Goal: Task Accomplishment & Management: Use online tool/utility

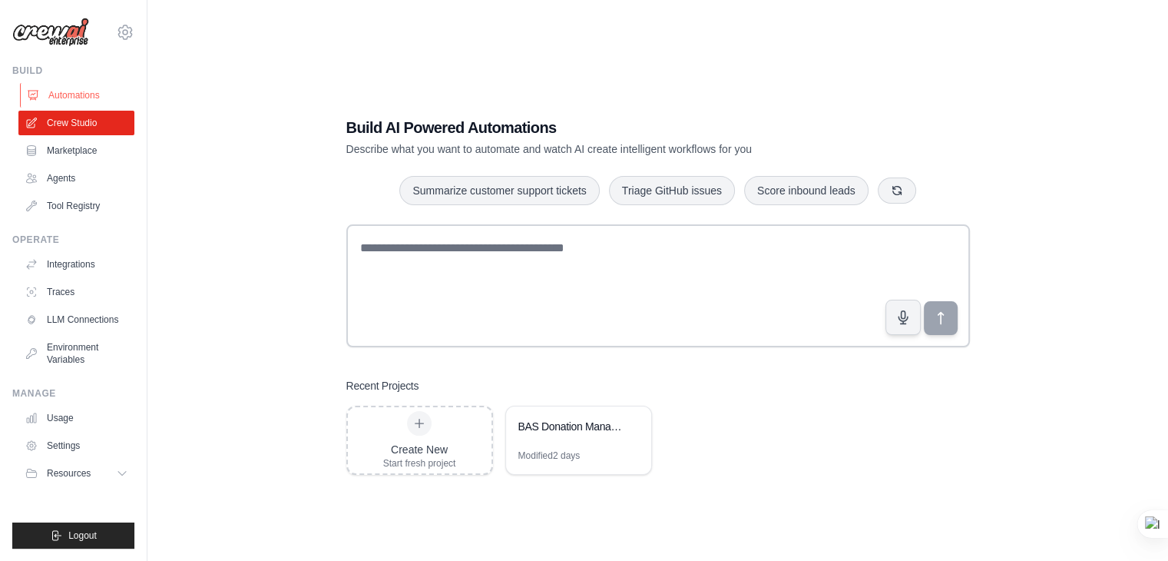
click at [74, 94] on link "Automations" at bounding box center [78, 95] width 116 height 25
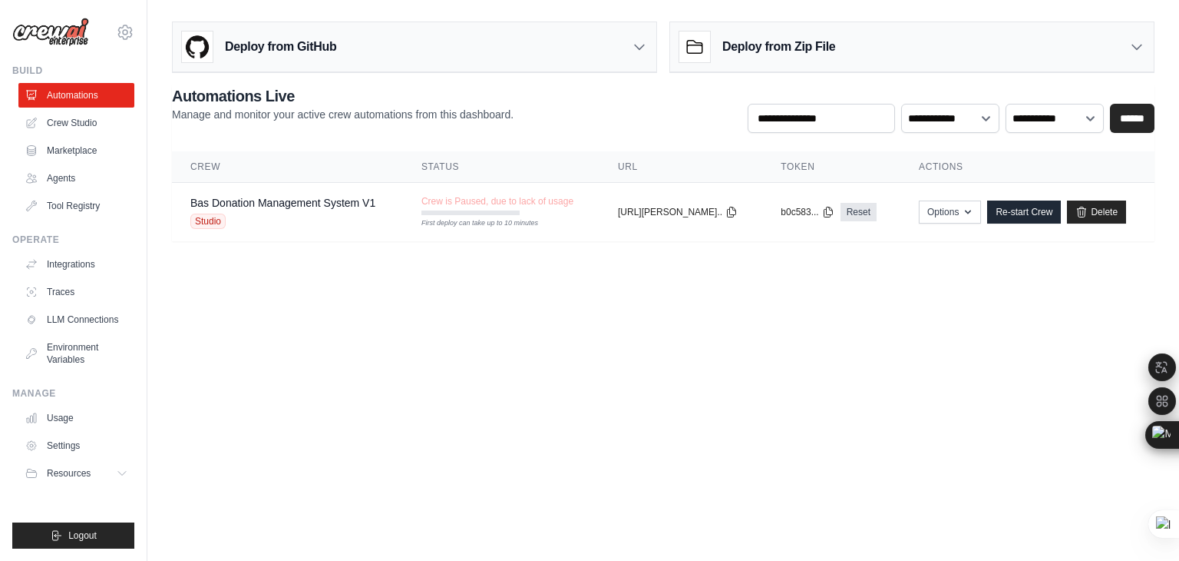
click at [1012, 312] on body "rbsrbs1960@gmail.com Settings Build Automations Crew Studio" at bounding box center [589, 280] width 1179 height 561
click at [333, 207] on link "Bas Donation Management System V1" at bounding box center [282, 203] width 185 height 12
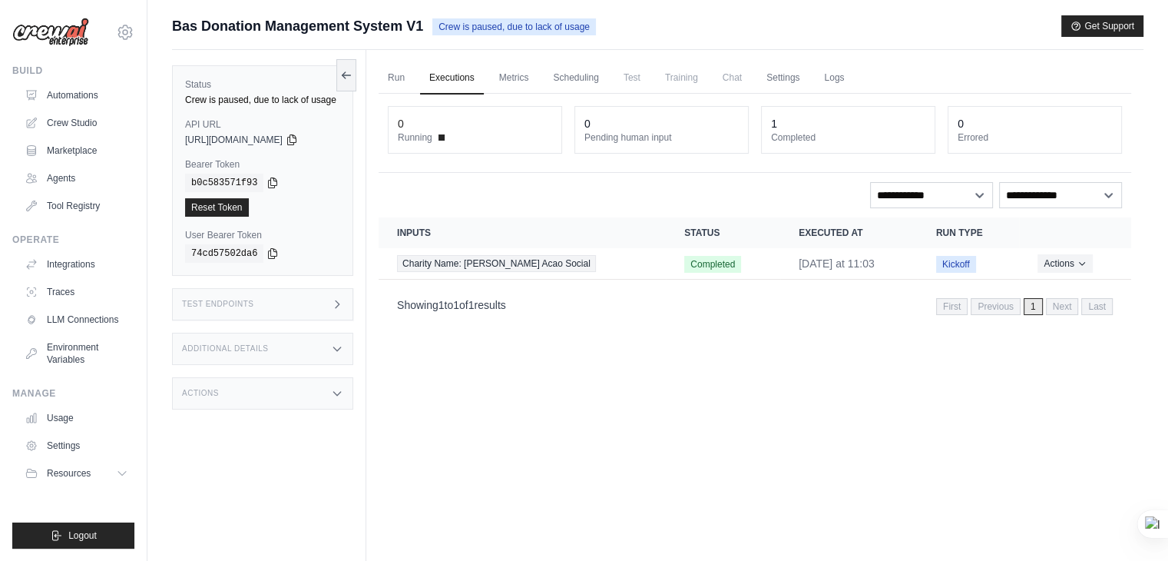
click at [476, 79] on link "Executions" at bounding box center [452, 78] width 64 height 32
click at [796, 79] on link "Settings" at bounding box center [782, 78] width 51 height 32
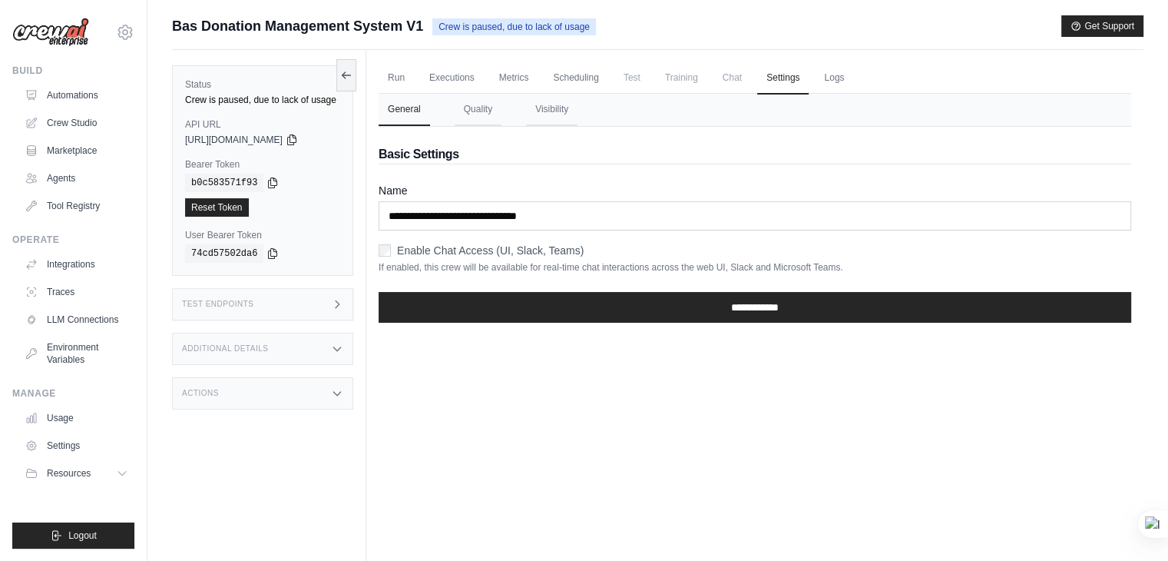
click at [734, 80] on span "Chat" at bounding box center [732, 77] width 38 height 31
click at [654, 82] on ul "Run Executions Metrics Scheduling Test Training Chat Settings Logs" at bounding box center [755, 77] width 753 height 31
click at [511, 77] on link "Metrics" at bounding box center [514, 78] width 48 height 32
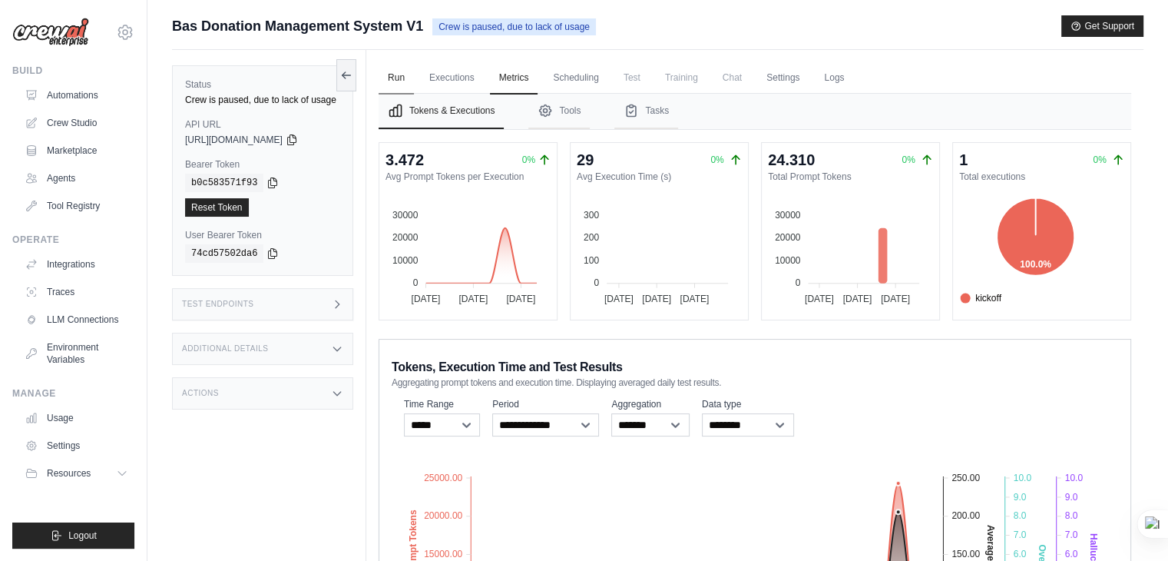
click at [389, 71] on link "Run" at bounding box center [396, 78] width 35 height 32
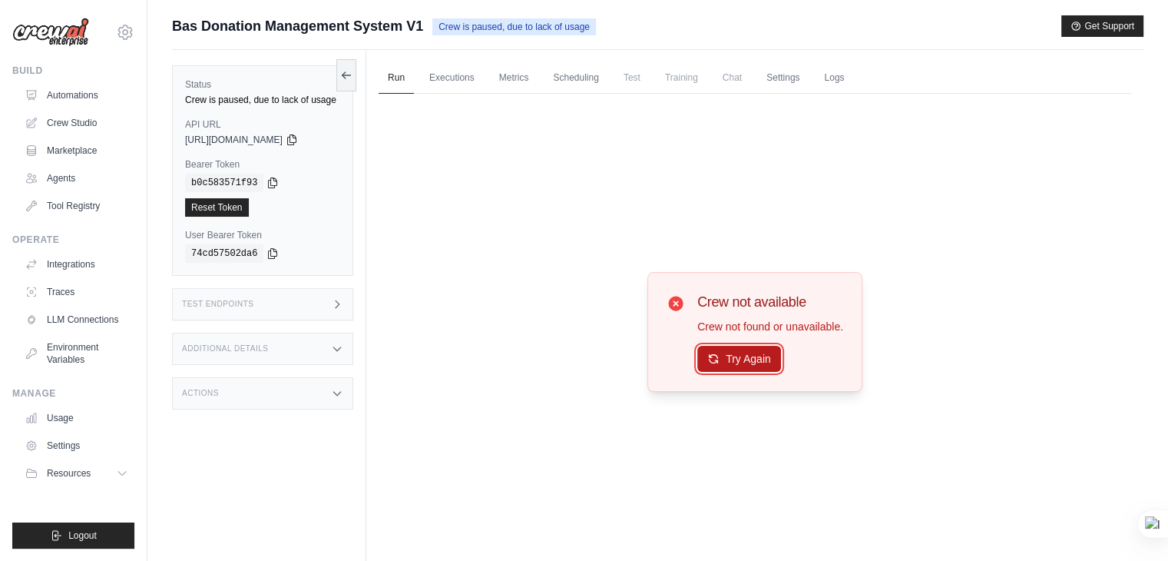
click at [751, 357] on button "Try Again" at bounding box center [739, 359] width 84 height 26
drag, startPoint x: 576, startPoint y: 233, endPoint x: 495, endPoint y: 159, distance: 110.3
click at [574, 233] on div "Crew not available Crew not found or unavailable. Try Again" at bounding box center [755, 332] width 753 height 477
click at [247, 139] on span "https://bas-donation-management-system-v1-6e554088--b84e759a.crewai.com" at bounding box center [234, 140] width 98 height 12
click at [298, 134] on icon at bounding box center [292, 139] width 12 height 12
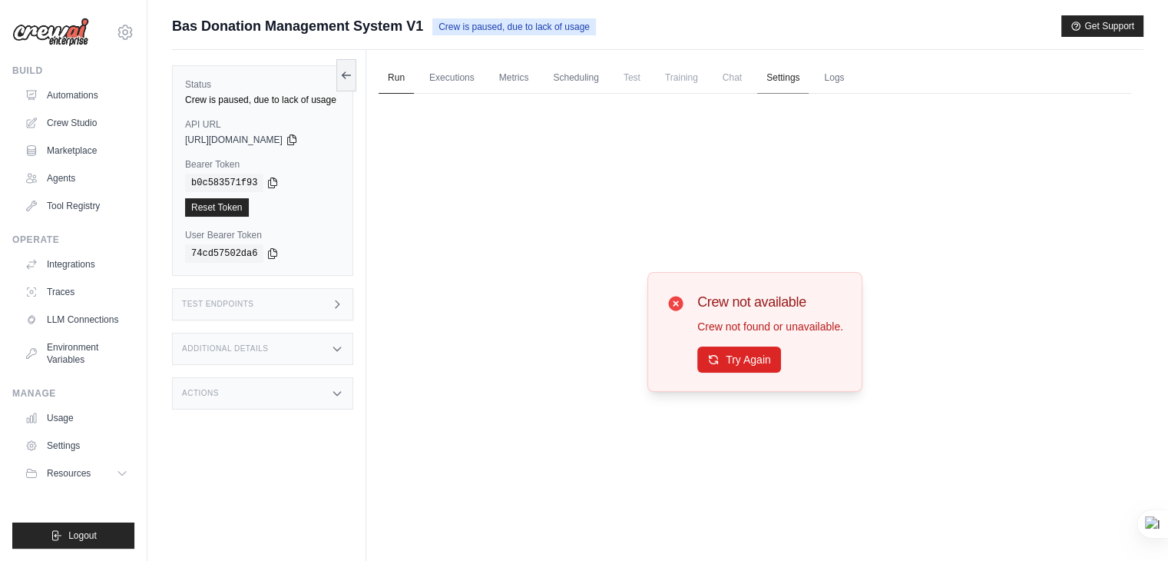
click at [795, 78] on link "Settings" at bounding box center [782, 78] width 51 height 32
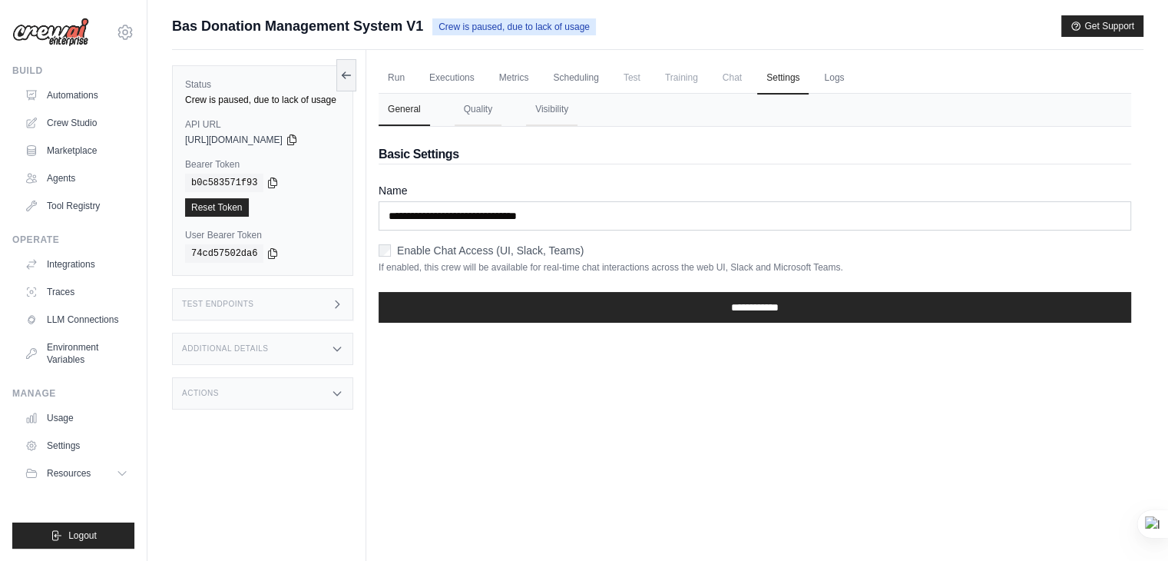
click at [734, 79] on span "Chat" at bounding box center [732, 77] width 38 height 31
click at [203, 389] on h3 "Actions" at bounding box center [200, 393] width 37 height 9
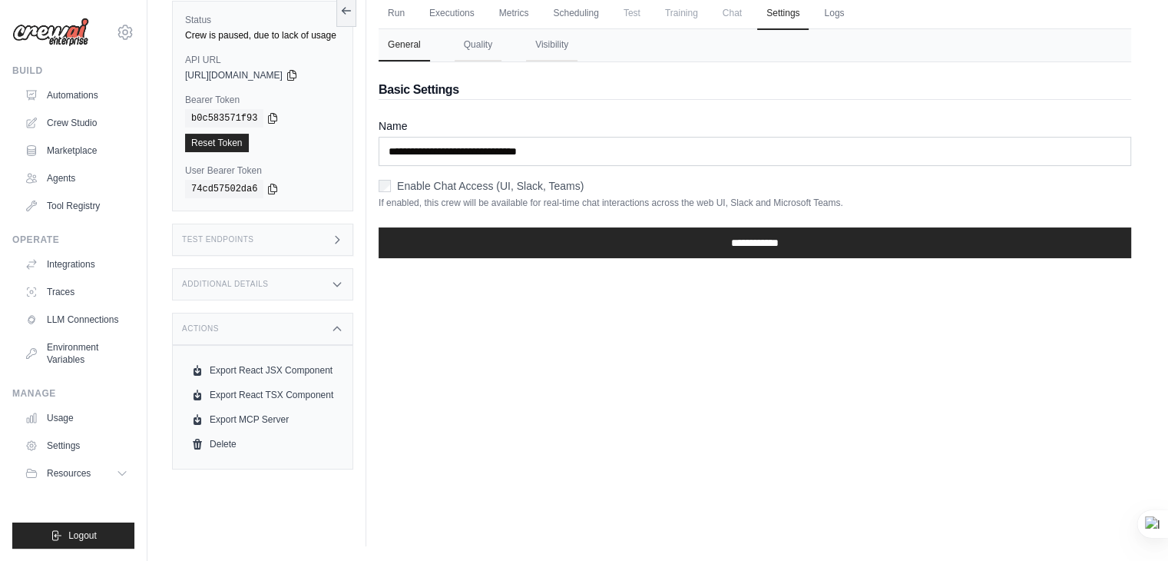
scroll to position [65, 0]
click at [229, 281] on h3 "Additional Details" at bounding box center [225, 284] width 86 height 9
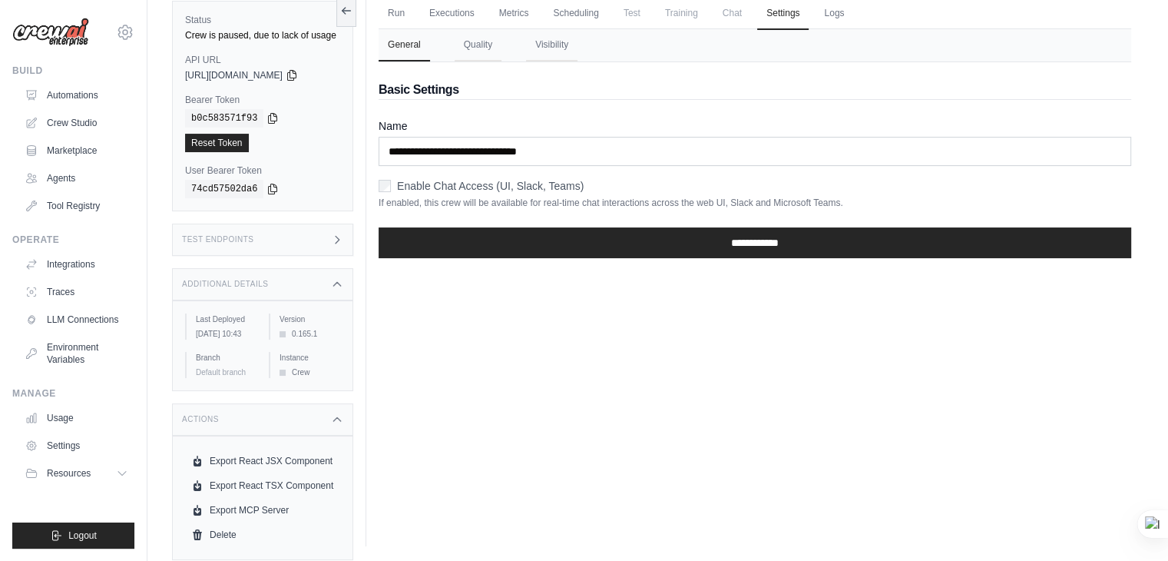
click at [233, 240] on h3 "Test Endpoints" at bounding box center [218, 239] width 72 height 9
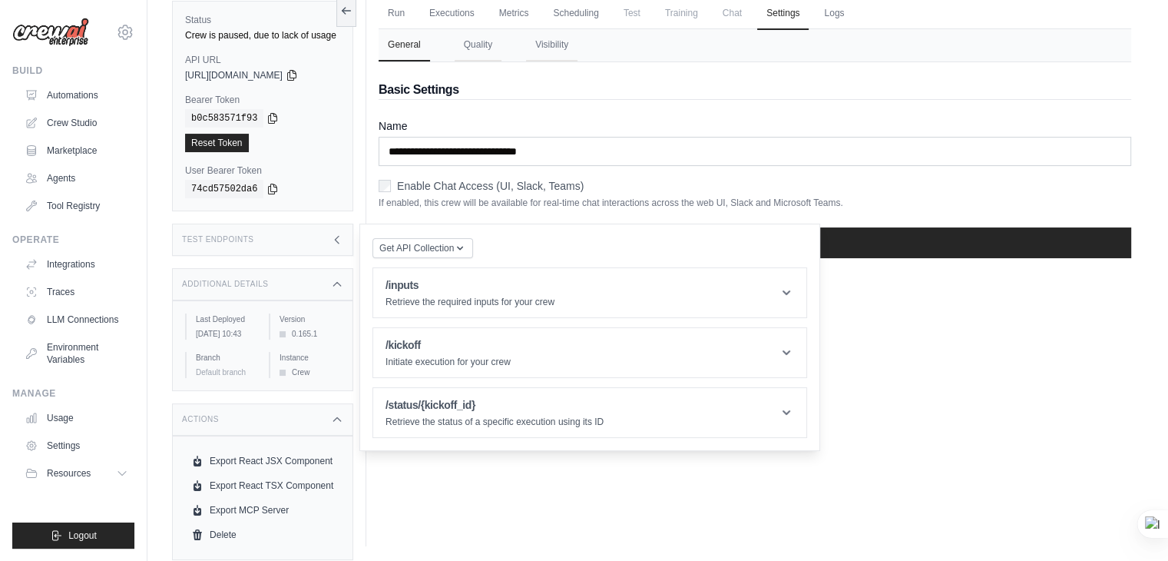
click at [246, 239] on h3 "Test Endpoints" at bounding box center [218, 239] width 72 height 9
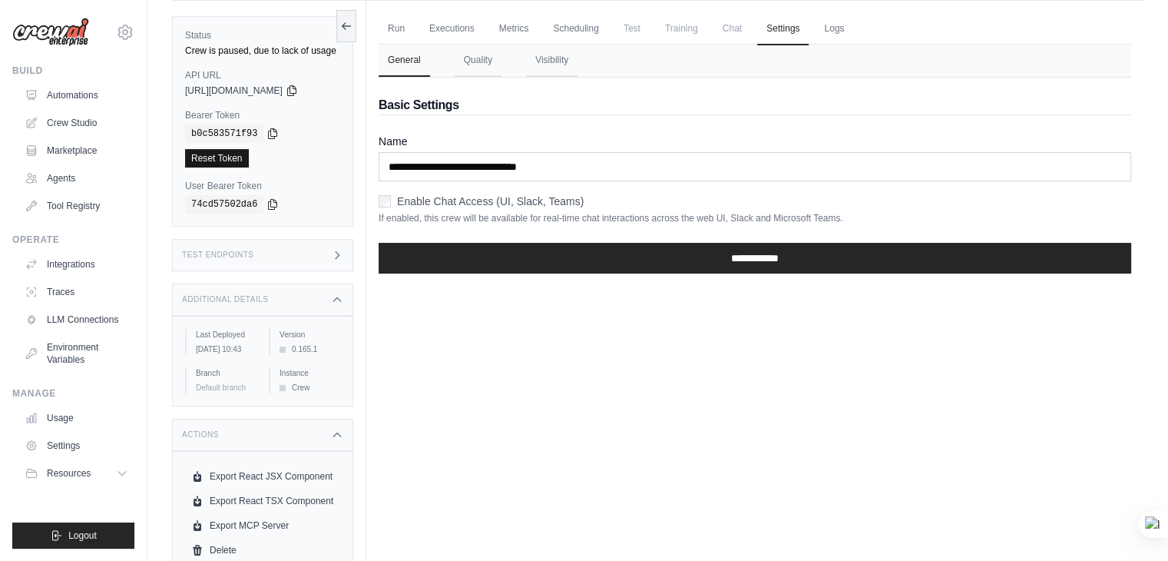
scroll to position [0, 0]
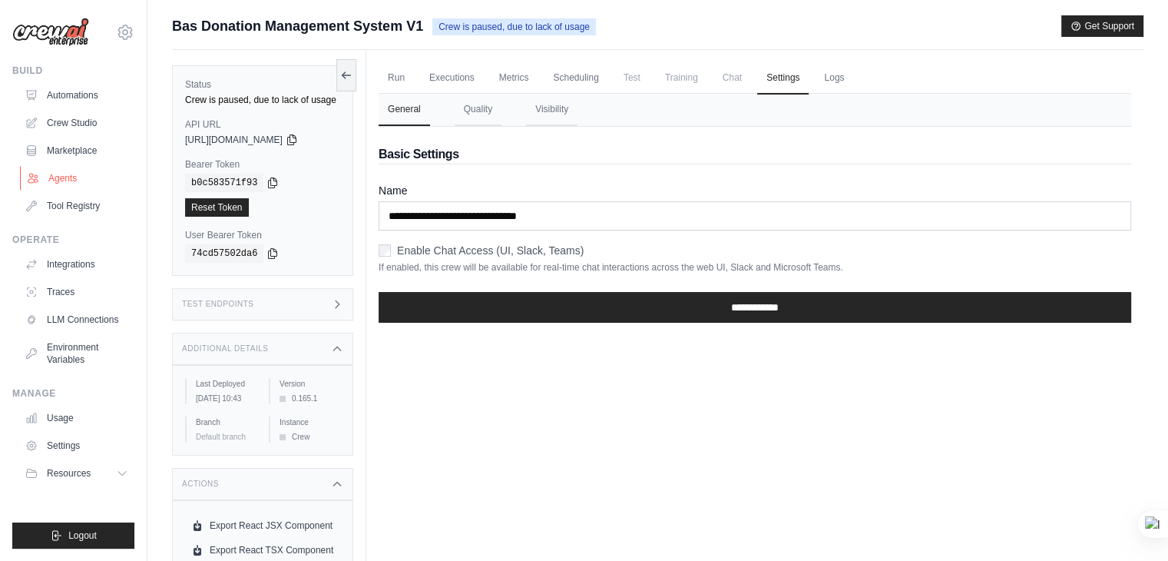
click at [57, 173] on link "Agents" at bounding box center [78, 178] width 116 height 25
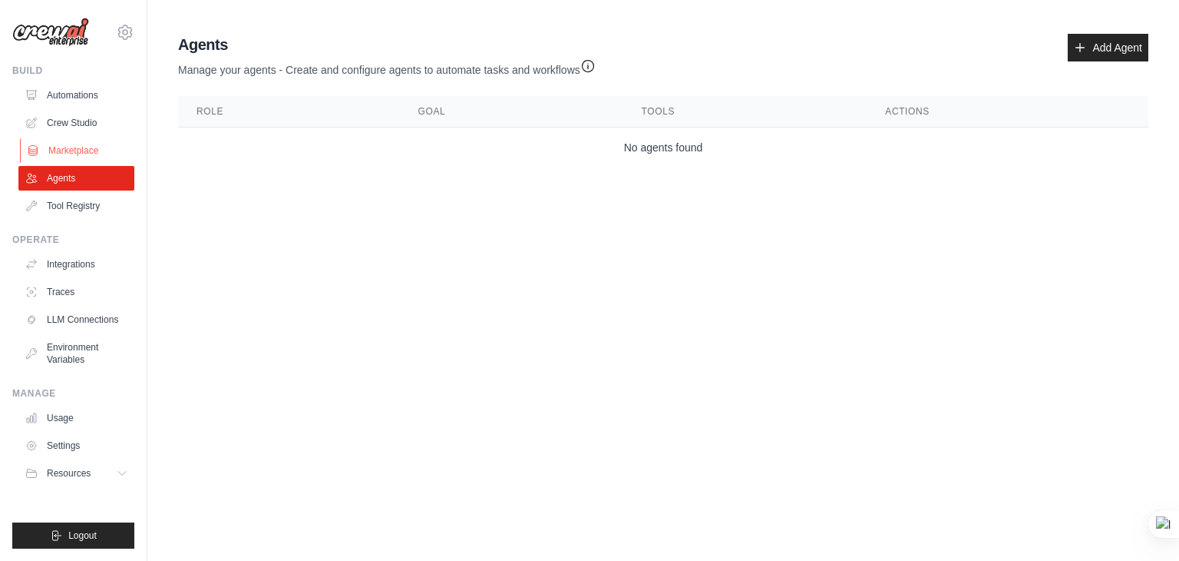
click at [78, 150] on link "Marketplace" at bounding box center [78, 150] width 116 height 25
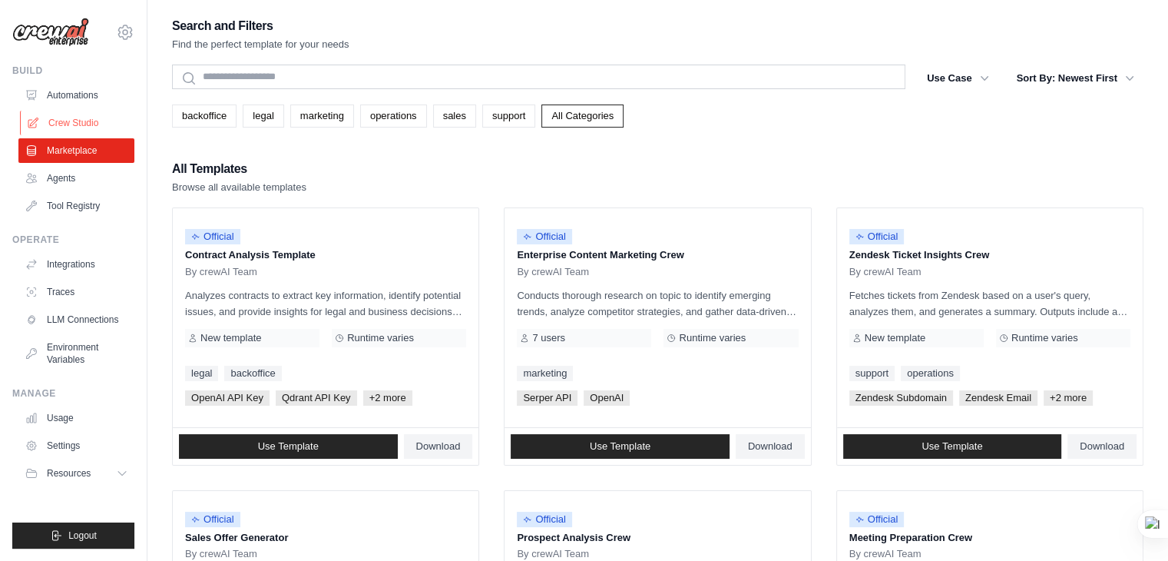
click at [84, 121] on link "Crew Studio" at bounding box center [78, 123] width 116 height 25
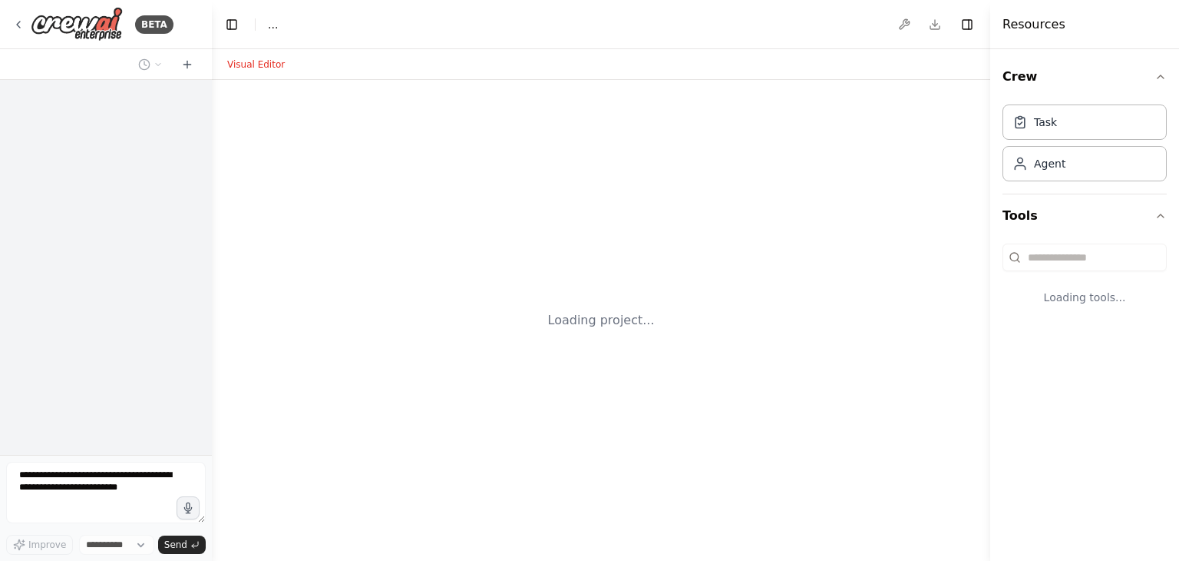
select select "****"
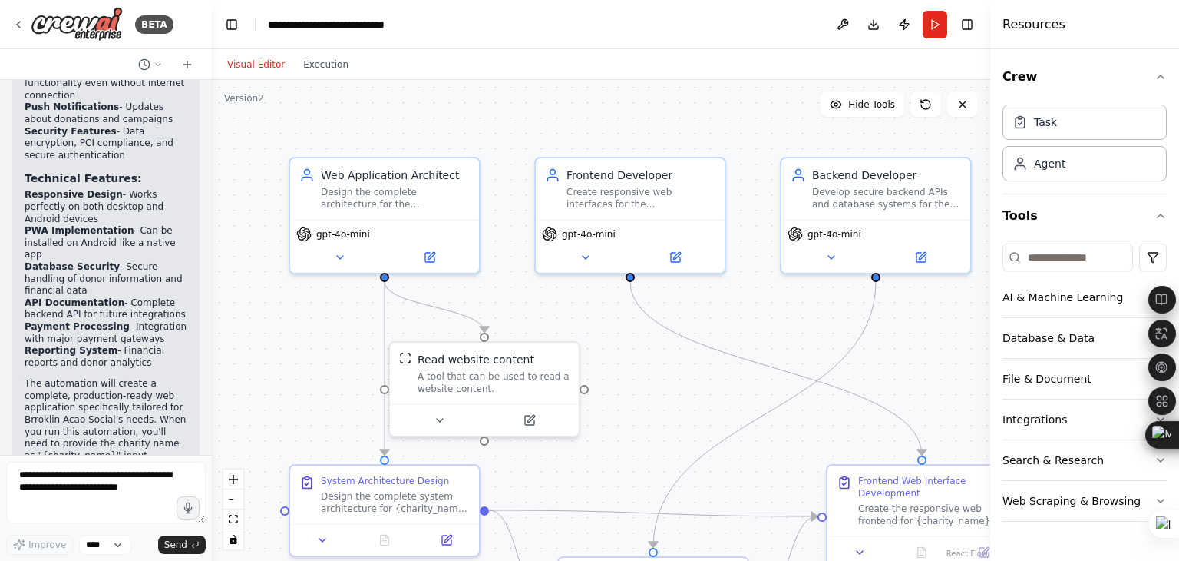
scroll to position [1921, 0]
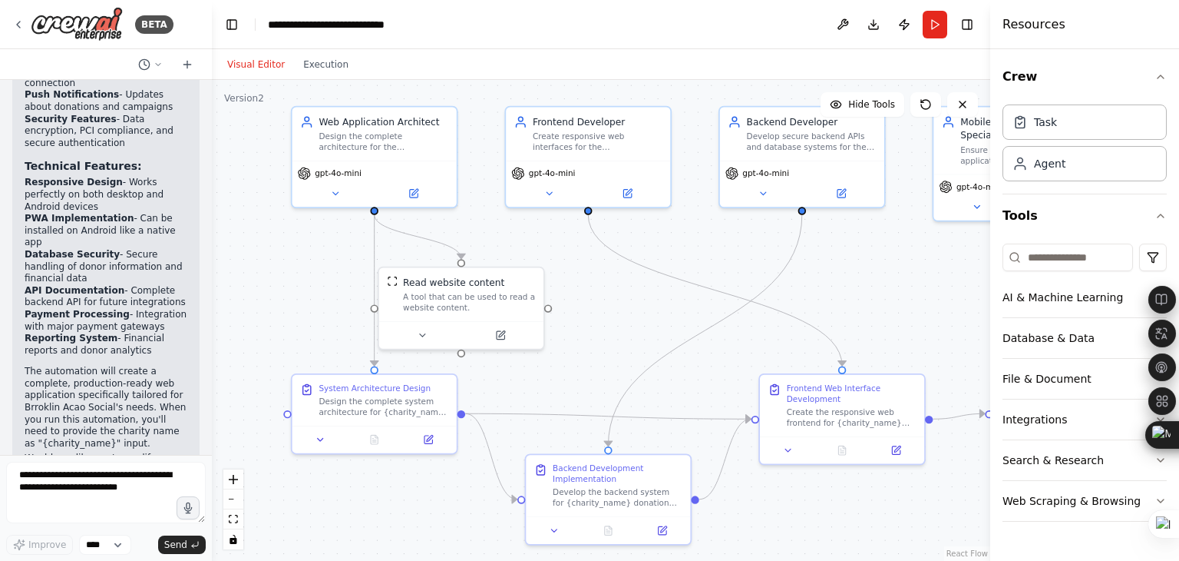
drag, startPoint x: 650, startPoint y: 346, endPoint x: 625, endPoint y: 293, distance: 58.0
click at [625, 293] on div ".deletable-edge-delete-btn { width: 20px; height: 20px; border: 0px solid #ffff…" at bounding box center [601, 320] width 779 height 481
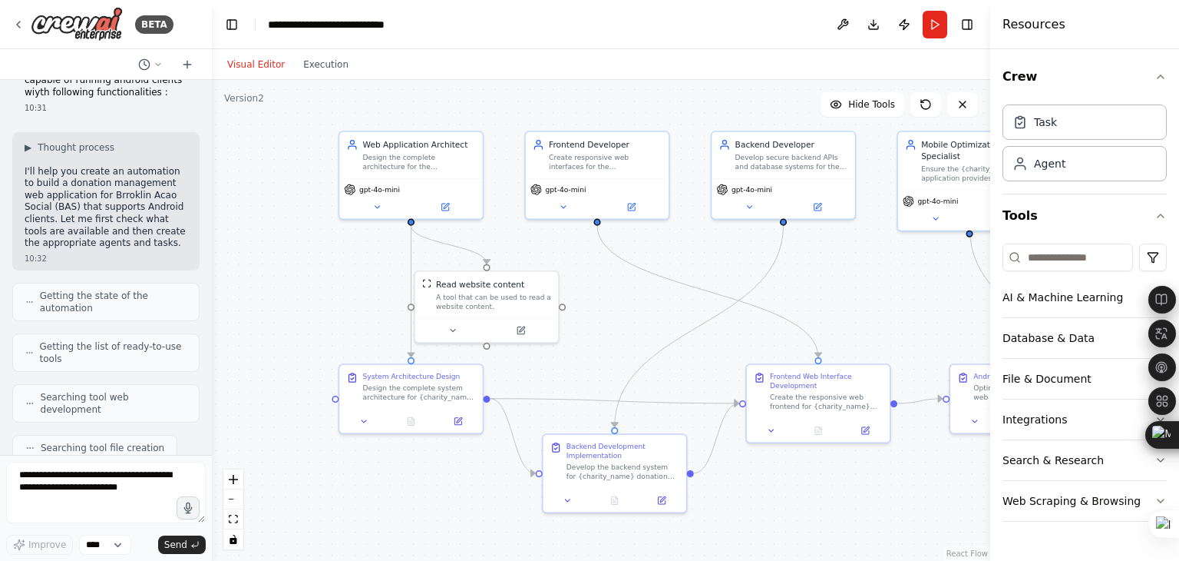
scroll to position [0, 0]
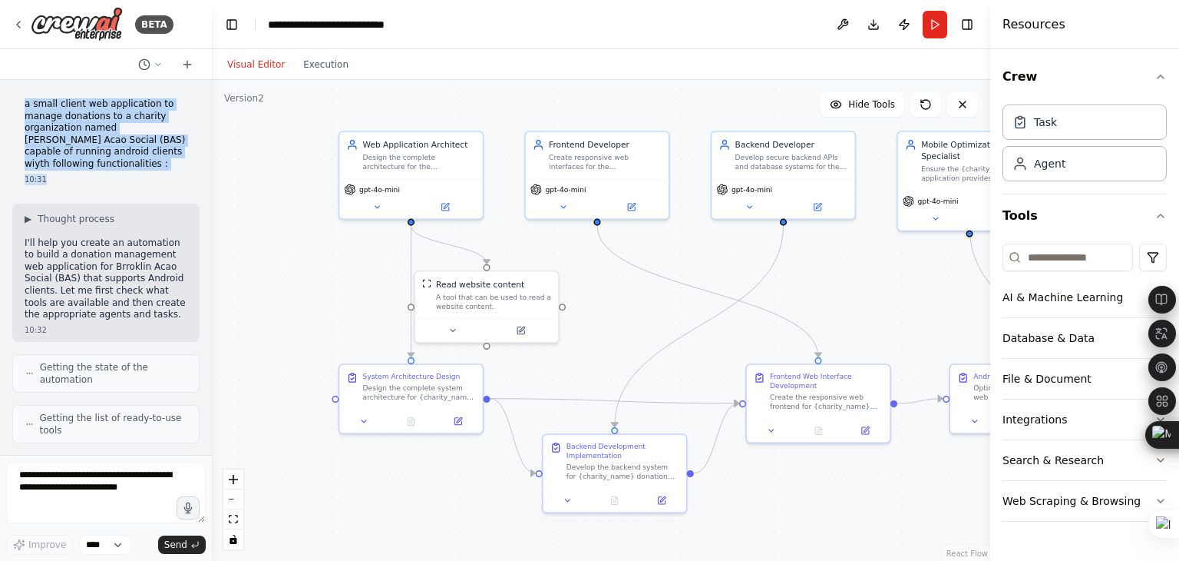
drag, startPoint x: 22, startPoint y: 101, endPoint x: 88, endPoint y: 170, distance: 95.1
click at [88, 170] on div "a small client web application to manage donations to a charity organization na…" at bounding box center [105, 141] width 187 height 99
click at [243, 223] on div ".deletable-edge-delete-btn { width: 20px; height: 20px; border: 0px solid #ffff…" at bounding box center [601, 320] width 779 height 481
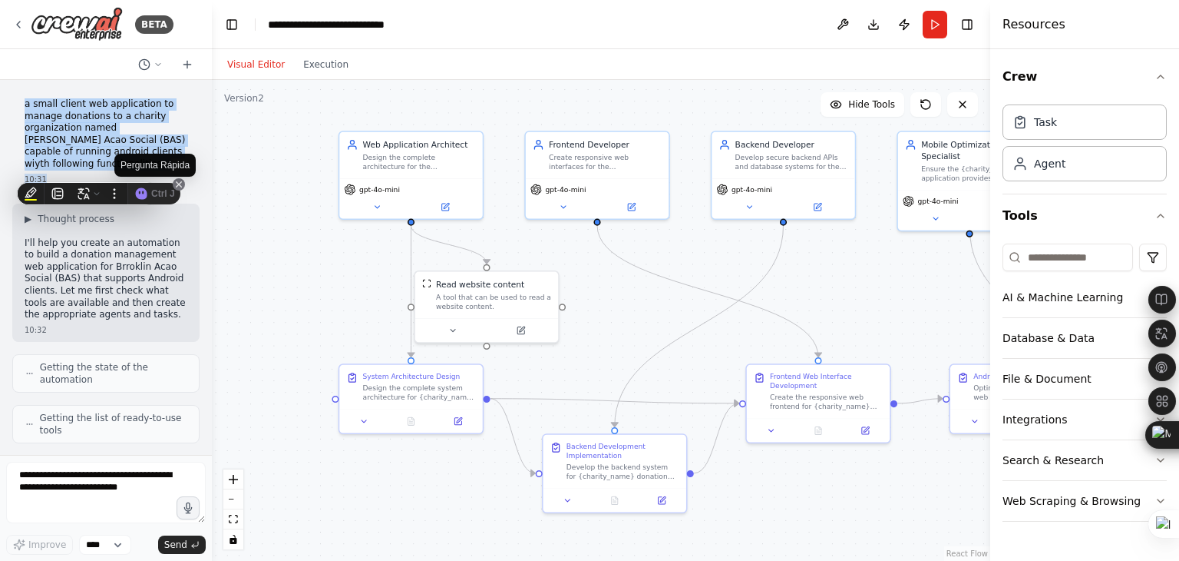
click at [182, 185] on icon at bounding box center [179, 184] width 12 height 12
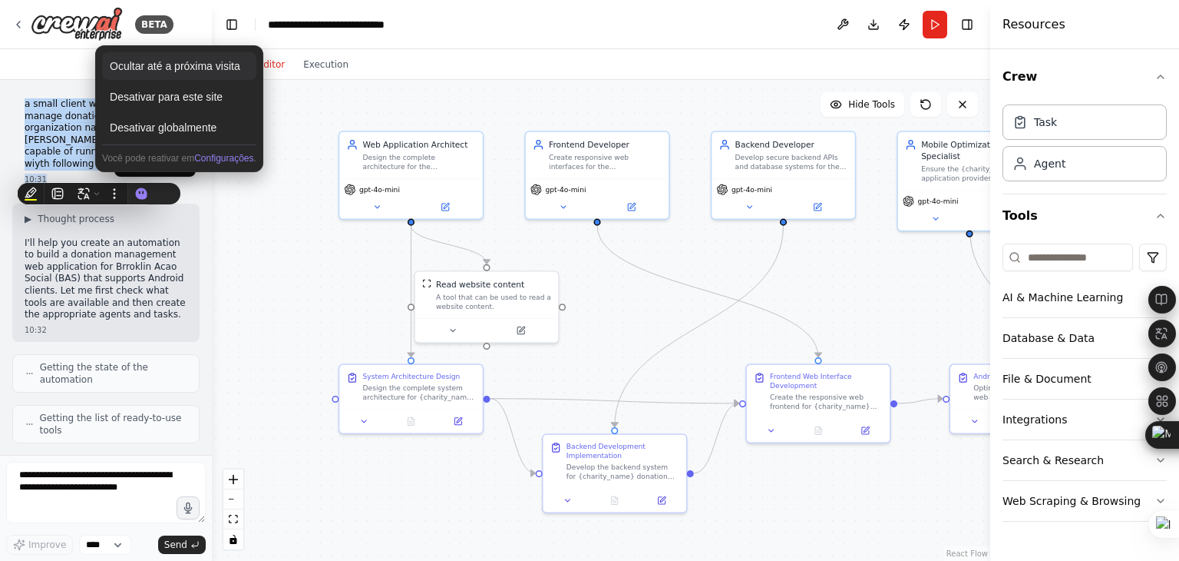
click at [189, 62] on div "Ocultar até a próxima visita" at bounding box center [179, 66] width 154 height 28
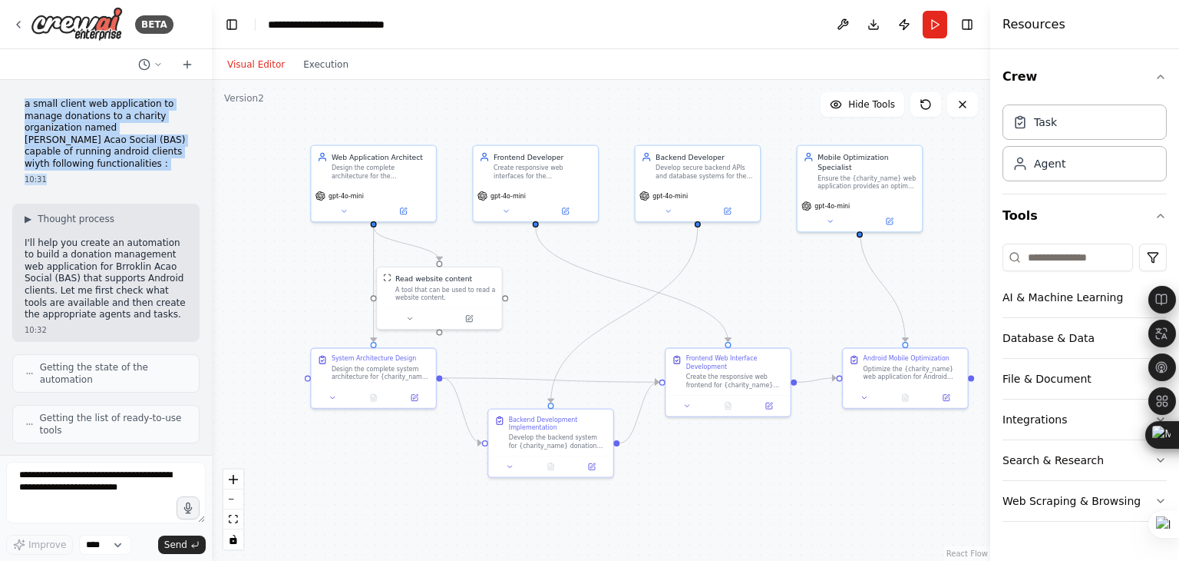
drag, startPoint x: 866, startPoint y: 298, endPoint x: 771, endPoint y: 292, distance: 95.4
click at [771, 292] on div ".deletable-edge-delete-btn { width: 20px; height: 20px; border: 0px solid #ffff…" at bounding box center [601, 320] width 779 height 481
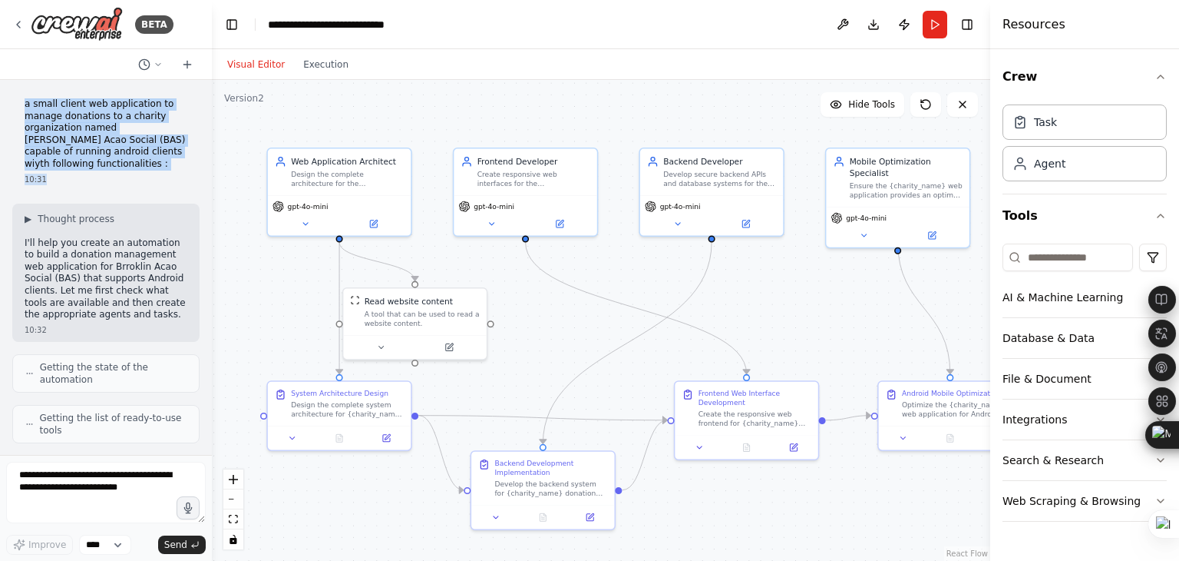
drag, startPoint x: 739, startPoint y: 296, endPoint x: 765, endPoint y: 311, distance: 29.6
click at [765, 311] on div ".deletable-edge-delete-btn { width: 20px; height: 20px; border: 0px solid #ffff…" at bounding box center [601, 320] width 779 height 481
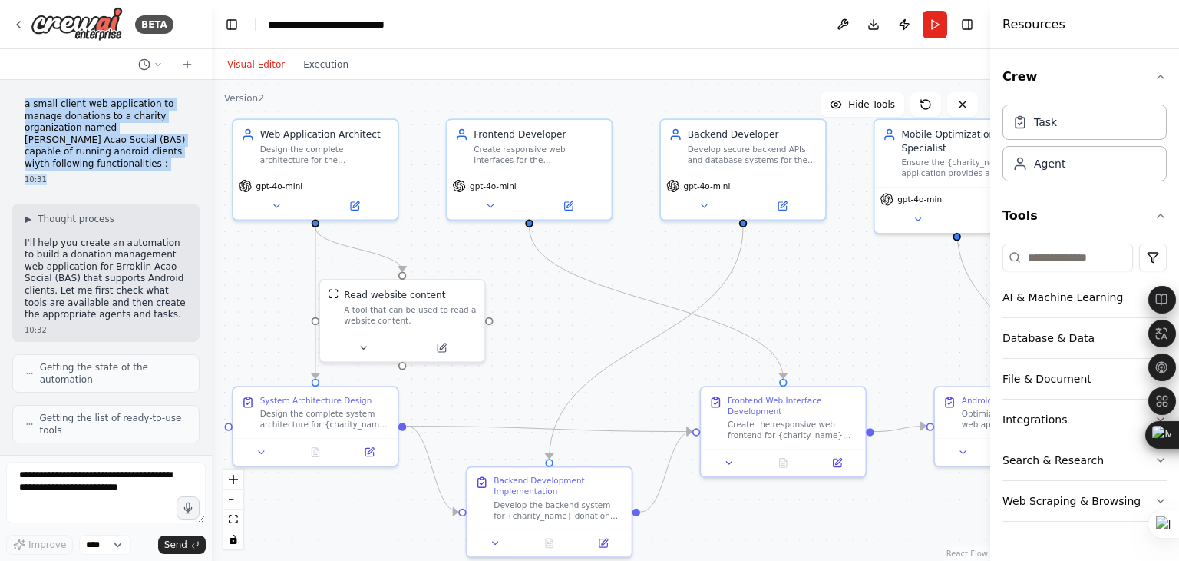
drag, startPoint x: 767, startPoint y: 310, endPoint x: 808, endPoint y: 305, distance: 41.1
click at [808, 305] on div ".deletable-edge-delete-btn { width: 20px; height: 20px; border: 0px solid #ffff…" at bounding box center [601, 320] width 779 height 481
click at [319, 65] on button "Execution" at bounding box center [326, 64] width 64 height 18
click at [261, 65] on button "Visual Editor" at bounding box center [256, 64] width 76 height 18
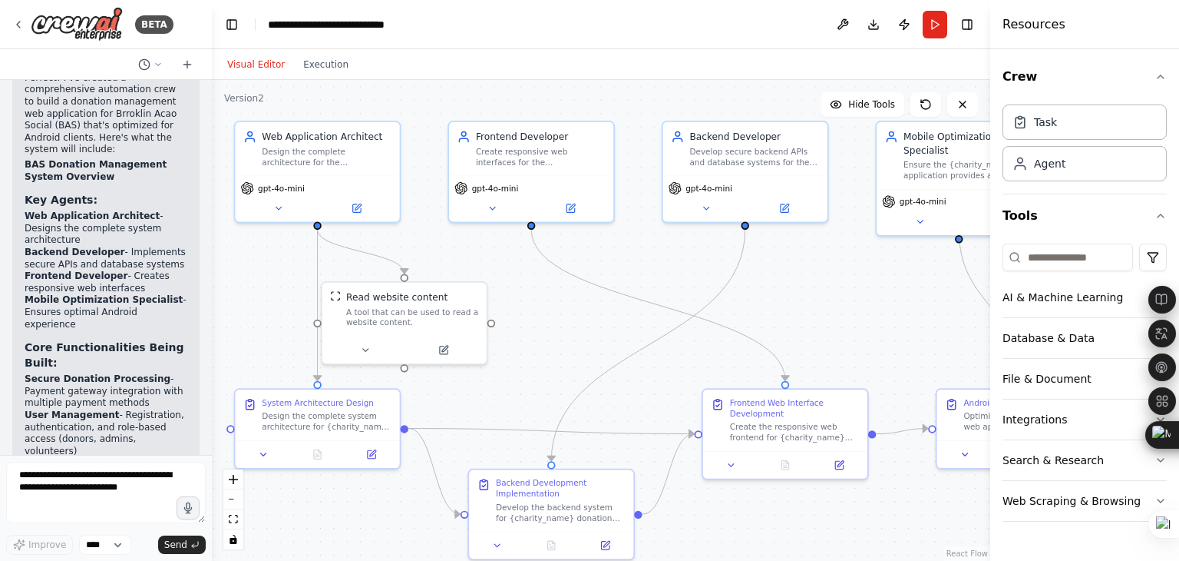
scroll to position [1459, 0]
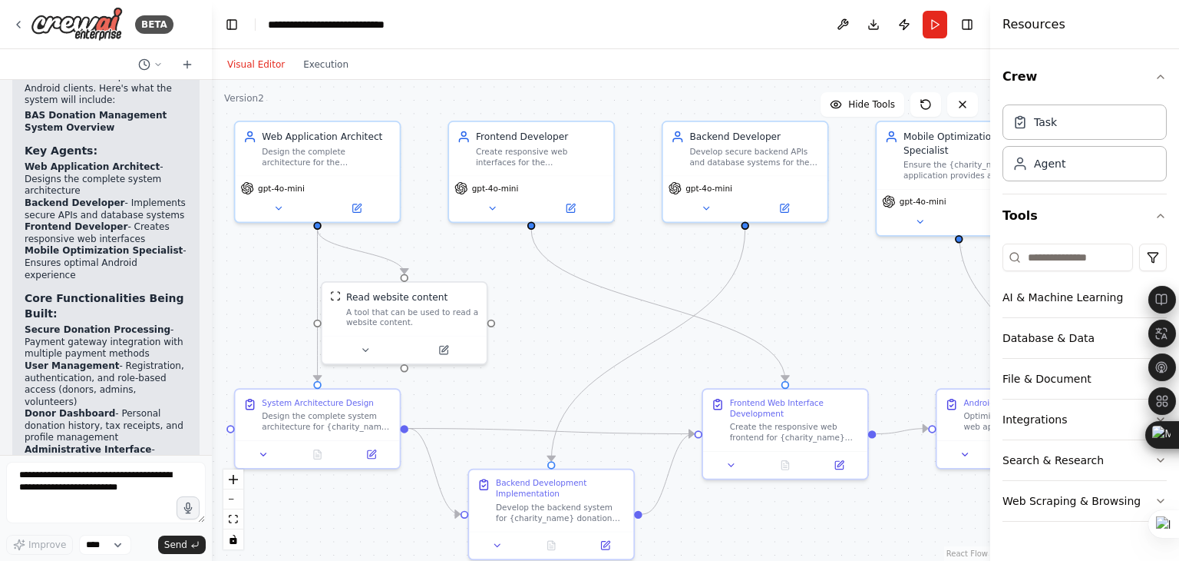
copy div "a small client web application to manage donations to a charity organization na…"
click at [1052, 295] on button "AI & Machine Learning" at bounding box center [1085, 297] width 164 height 40
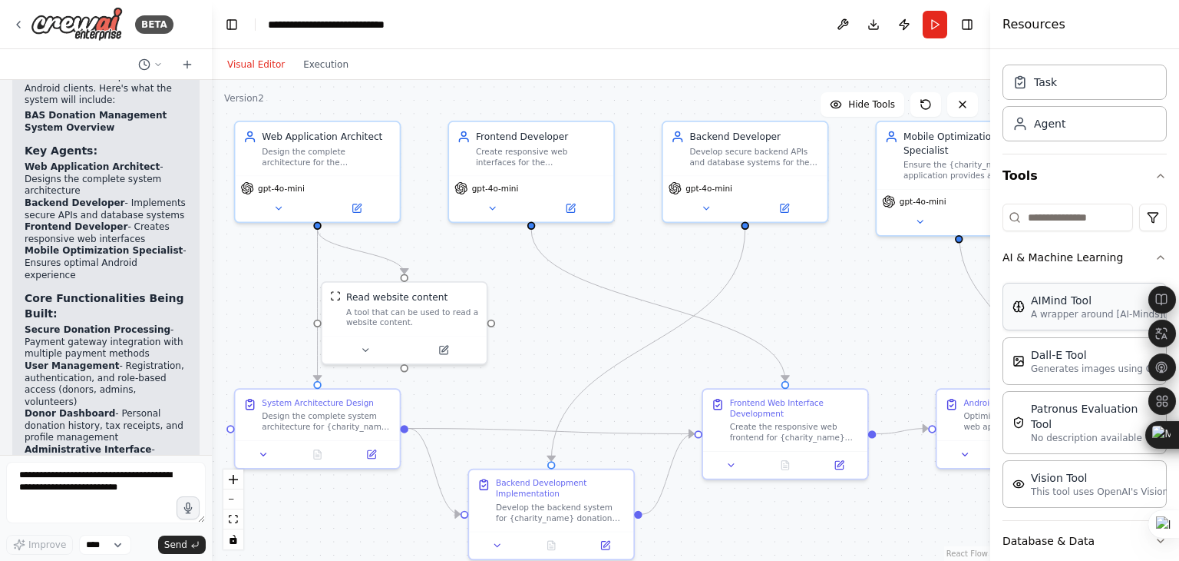
scroll to position [0, 0]
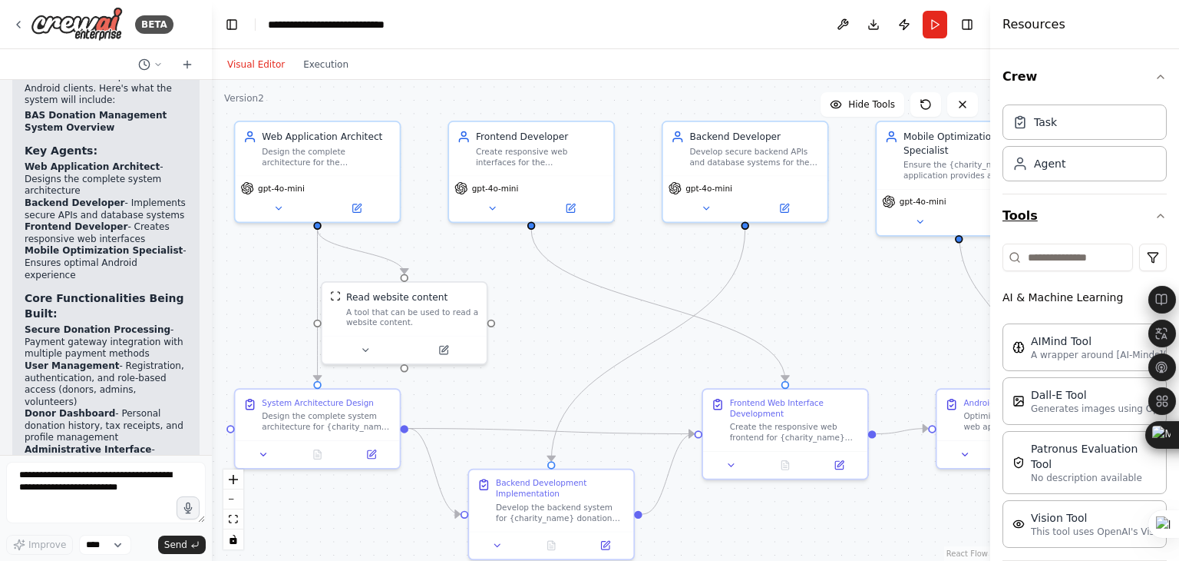
click at [1020, 217] on button "Tools" at bounding box center [1085, 215] width 164 height 43
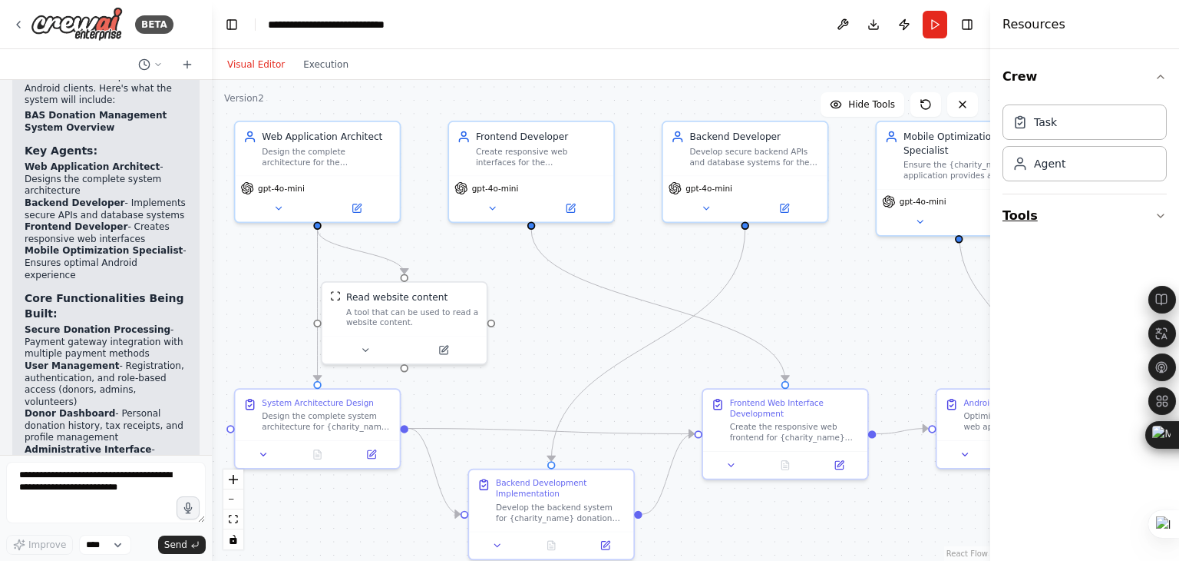
click at [1024, 217] on button "Tools" at bounding box center [1085, 215] width 164 height 43
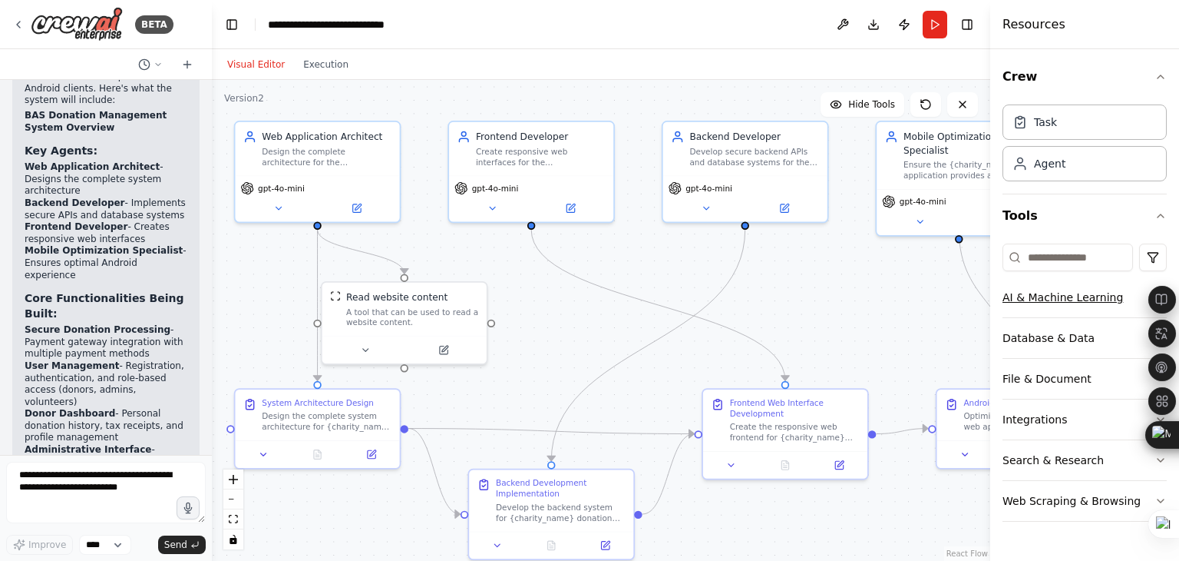
click at [1047, 295] on button "AI & Machine Learning" at bounding box center [1085, 297] width 164 height 40
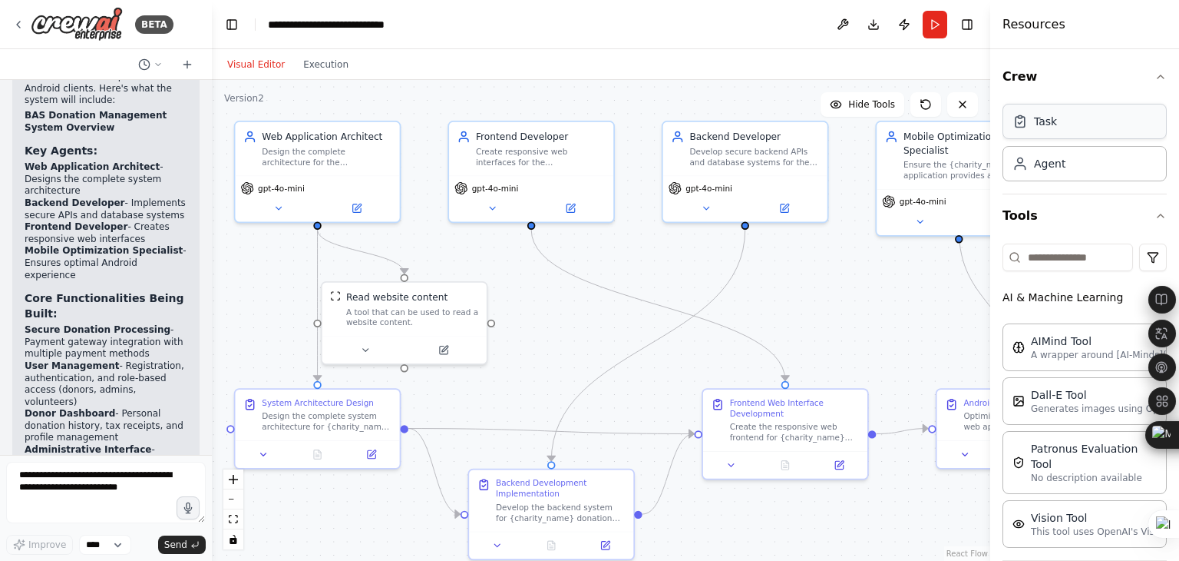
click at [1065, 124] on div "Task" at bounding box center [1085, 121] width 164 height 35
click at [1040, 127] on div "Task" at bounding box center [1045, 121] width 23 height 15
click at [1044, 174] on div "Agent" at bounding box center [1085, 162] width 164 height 35
click at [1039, 160] on div "Agent" at bounding box center [1049, 162] width 31 height 15
click at [1155, 212] on icon "button" at bounding box center [1161, 216] width 12 height 12
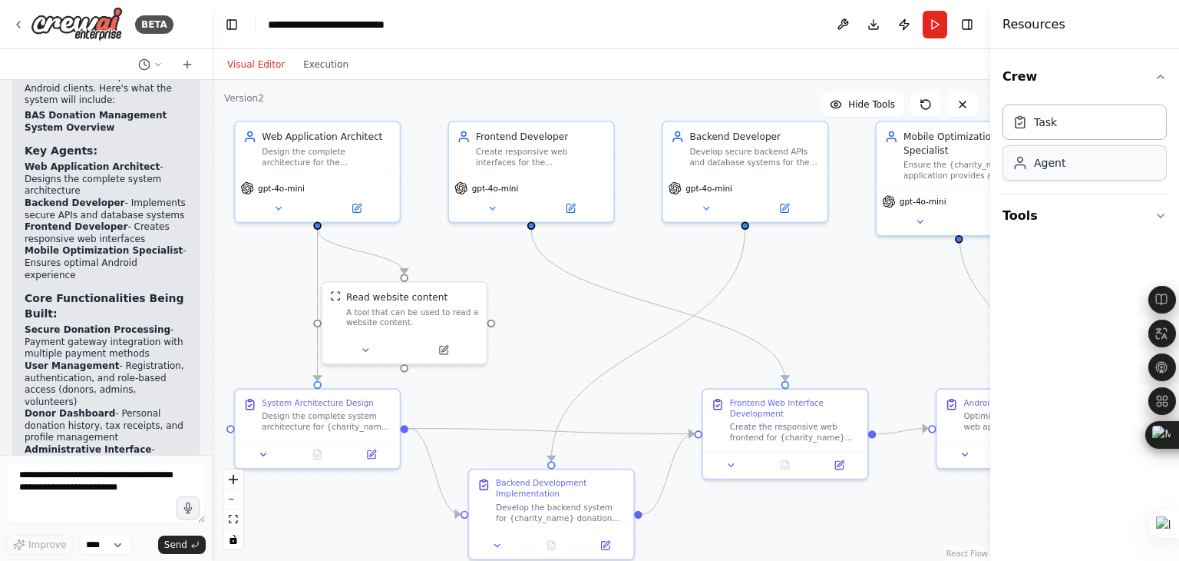
click at [1079, 164] on div "Agent" at bounding box center [1085, 162] width 164 height 35
click at [1042, 167] on div "Agent" at bounding box center [1049, 162] width 31 height 15
click at [1160, 213] on icon "button" at bounding box center [1161, 216] width 12 height 12
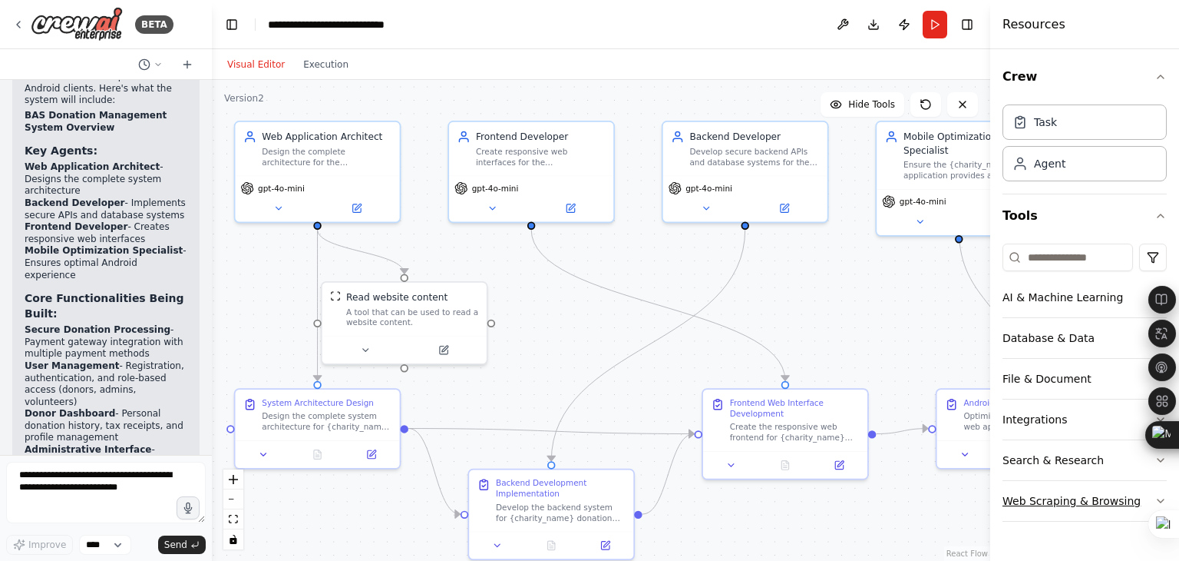
click at [1054, 499] on button "Web Scraping & Browsing" at bounding box center [1085, 501] width 164 height 40
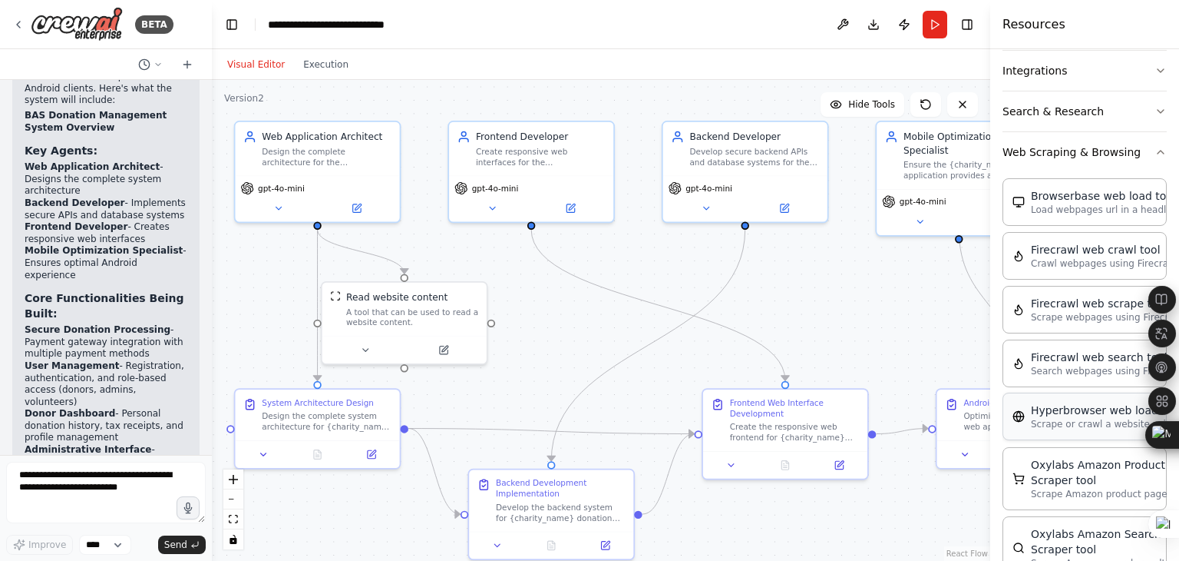
scroll to position [384, 0]
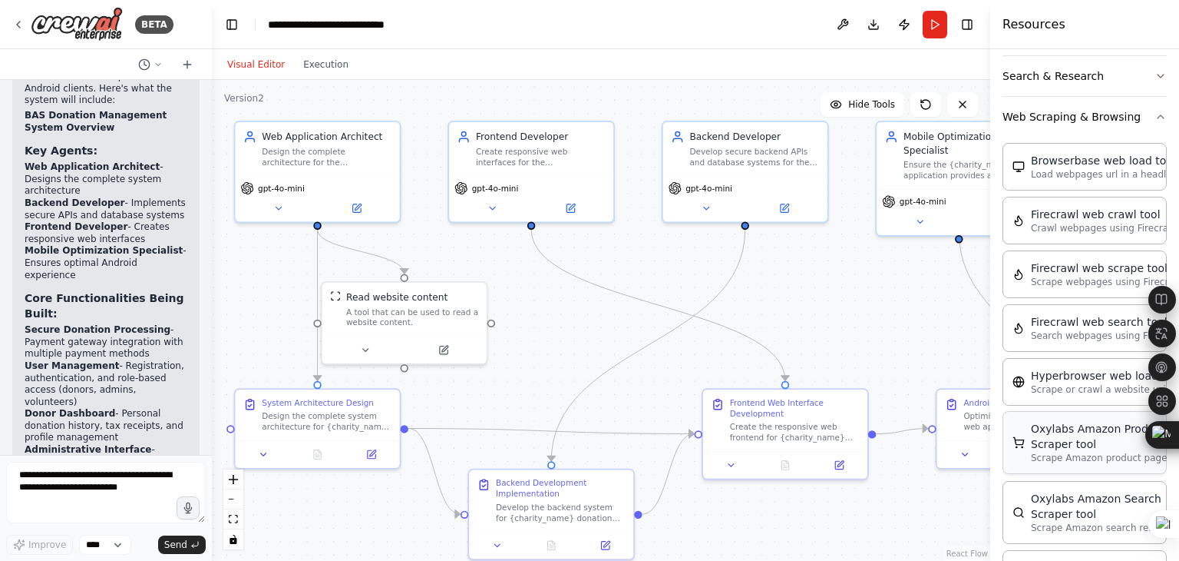
click at [1113, 421] on div "Oxylabs Amazon Product Scraper tool" at bounding box center [1115, 436] width 169 height 31
click at [1118, 421] on div "Oxylabs Amazon Product Scraper tool" at bounding box center [1115, 436] width 169 height 31
drag, startPoint x: 1164, startPoint y: 432, endPoint x: 671, endPoint y: 58, distance: 618.8
click at [1146, 41] on div "Ctrl+M" at bounding box center [1183, 42] width 74 height 28
drag, startPoint x: 1163, startPoint y: 33, endPoint x: 702, endPoint y: 22, distance: 460.9
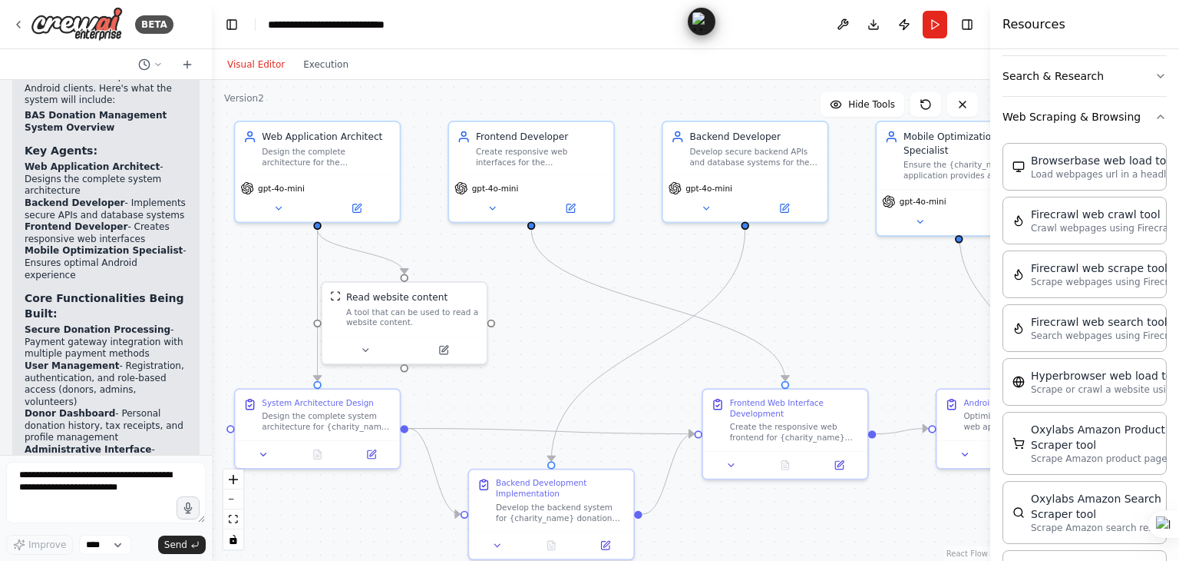
click at [1106, 22] on div "Ctrl+M" at bounding box center [1143, 22] width 74 height 28
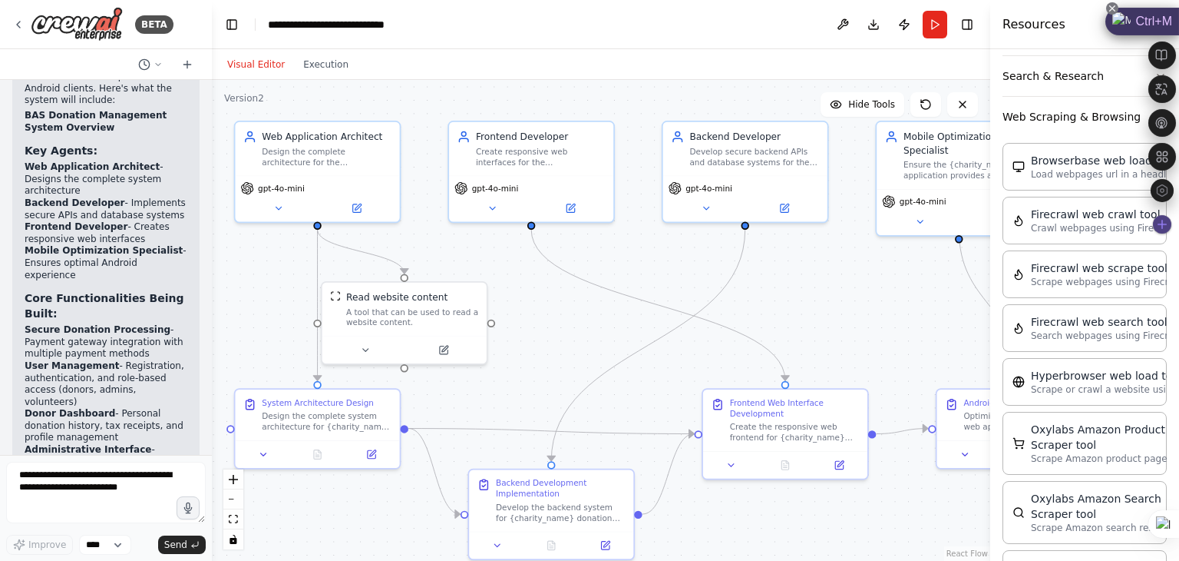
click at [1110, 8] on icon at bounding box center [1113, 8] width 6 height 6
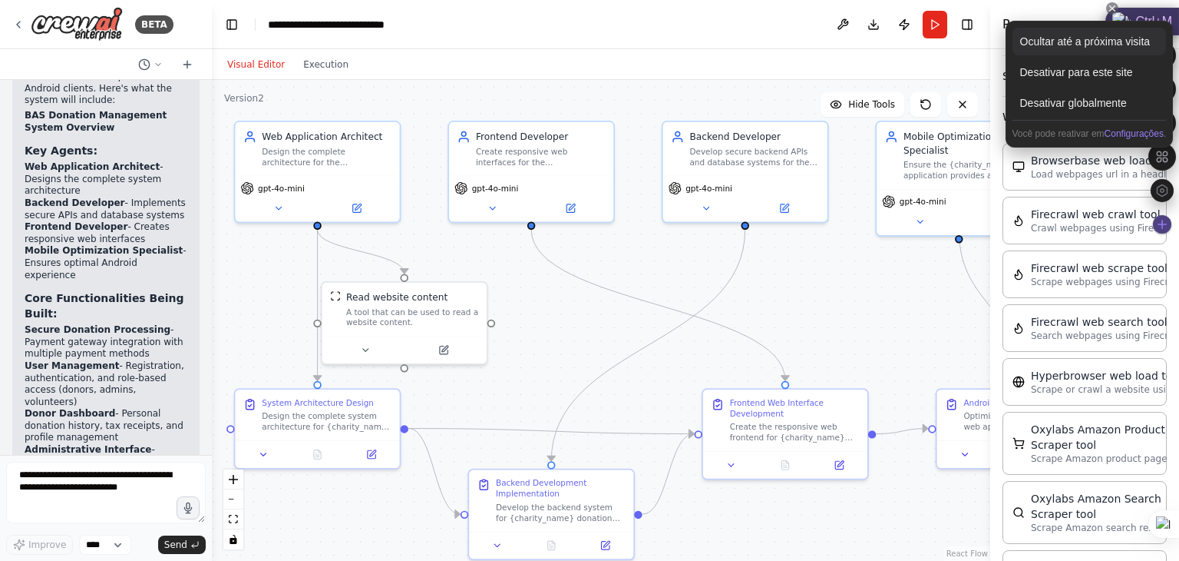
click at [1084, 41] on div "Ocultar até a próxima visita" at bounding box center [1090, 42] width 154 height 28
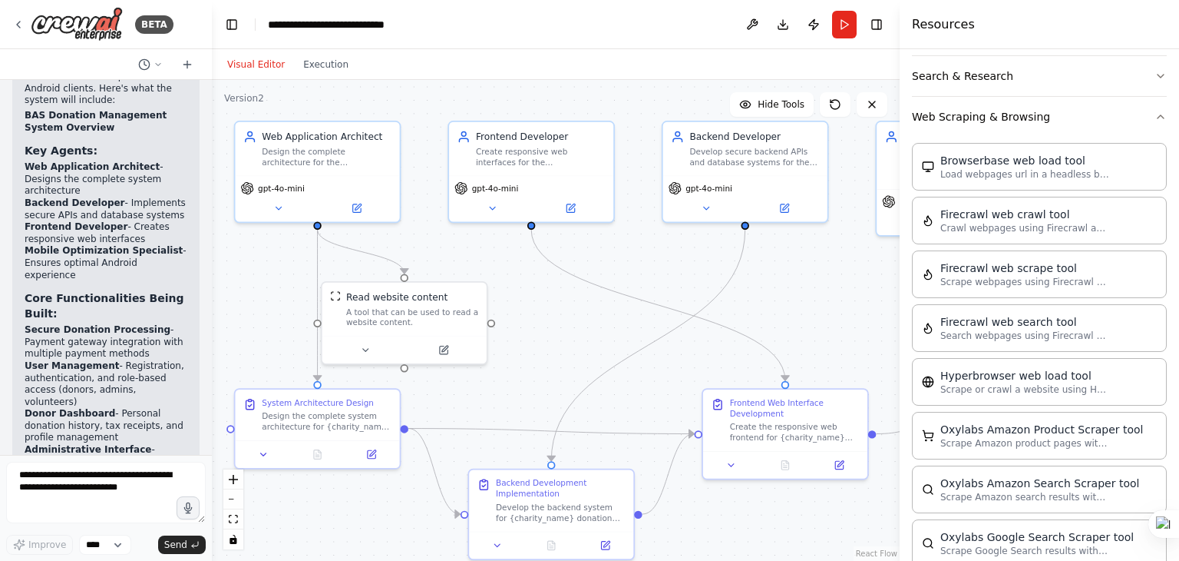
drag, startPoint x: 994, startPoint y: 372, endPoint x: 900, endPoint y: 377, distance: 94.6
click at [900, 377] on div at bounding box center [903, 280] width 6 height 561
click at [1047, 170] on p "Load webpages url in a headless browser using Browserbase and return the conten…" at bounding box center [1025, 173] width 169 height 12
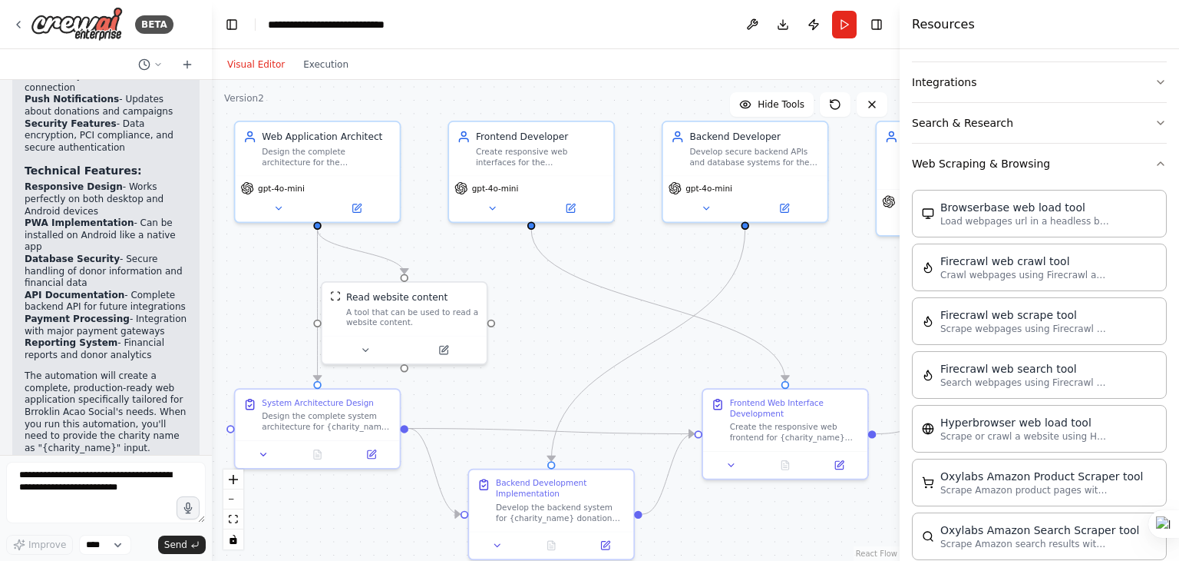
scroll to position [1921, 0]
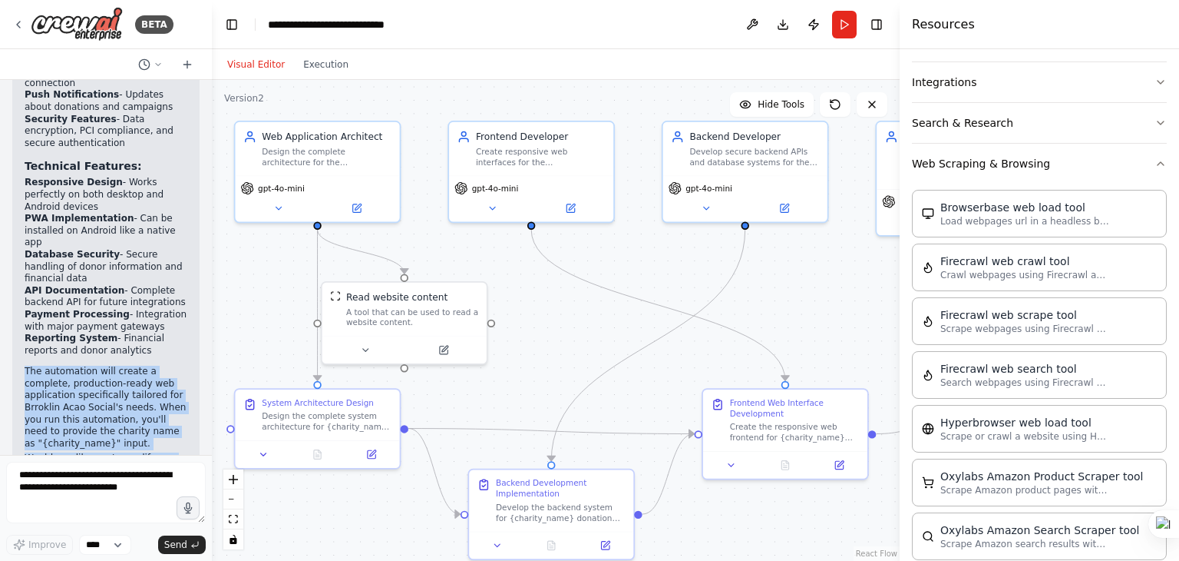
drag, startPoint x: 119, startPoint y: 415, endPoint x: 24, endPoint y: 288, distance: 159.1
click at [24, 288] on div "Perfect! I've created a comprehensive automation crew to build a donation manag…" at bounding box center [105, 38] width 187 height 967
copy div "The automation will create a complete, production-ready web application specifi…"
click at [240, 326] on div ".deletable-edge-delete-btn { width: 20px; height: 20px; border: 0px solid #ffff…" at bounding box center [556, 320] width 688 height 481
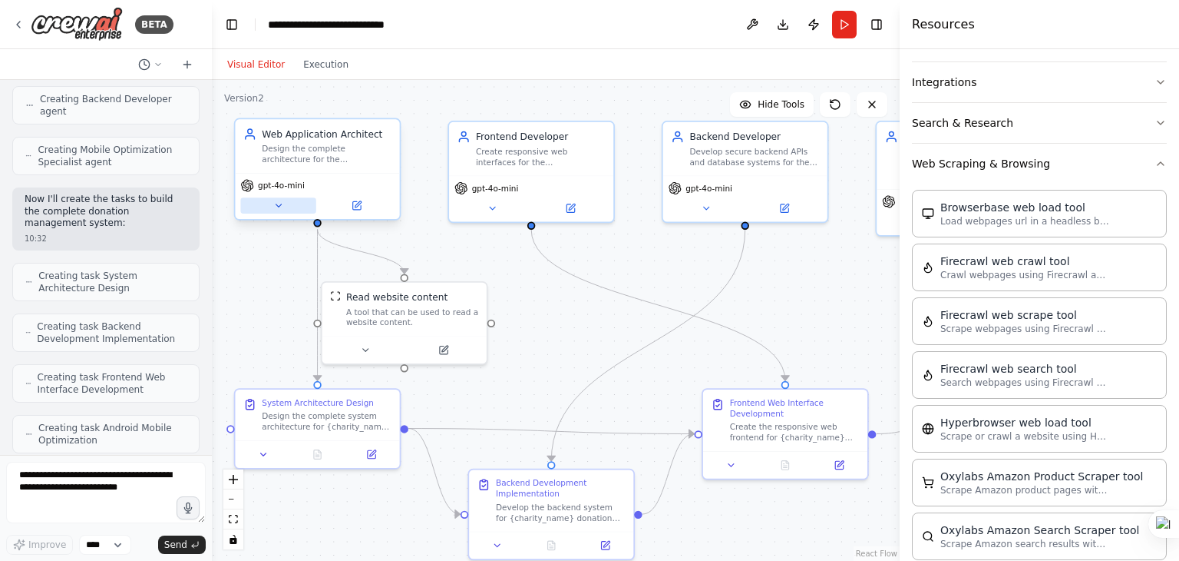
scroll to position [769, 0]
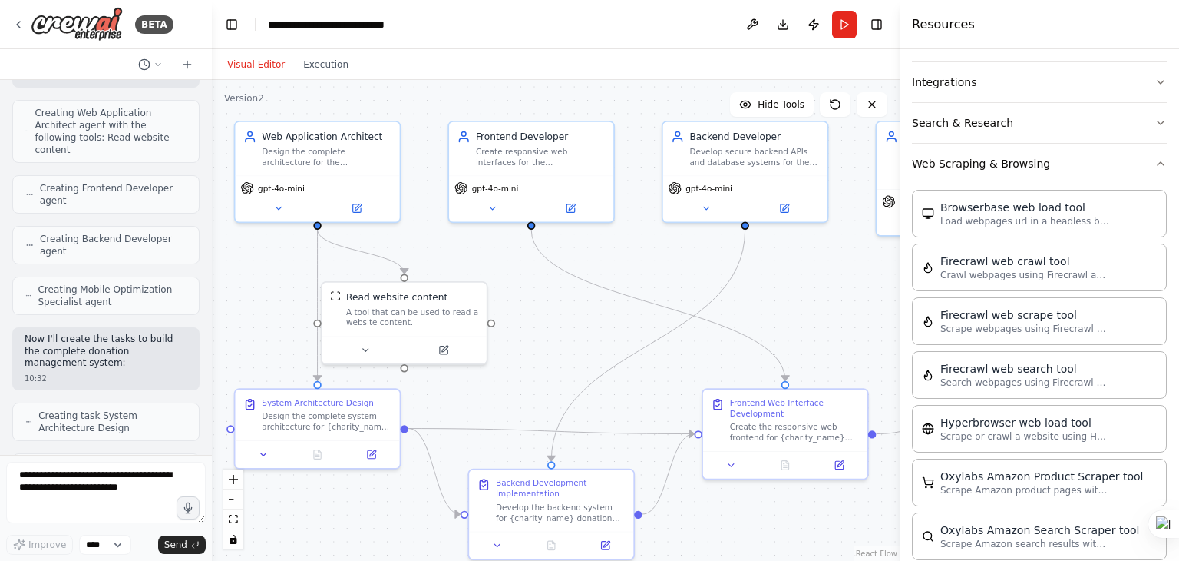
click at [321, 76] on div "Visual Editor Execution" at bounding box center [288, 64] width 140 height 31
click at [321, 65] on button "Execution" at bounding box center [326, 64] width 64 height 18
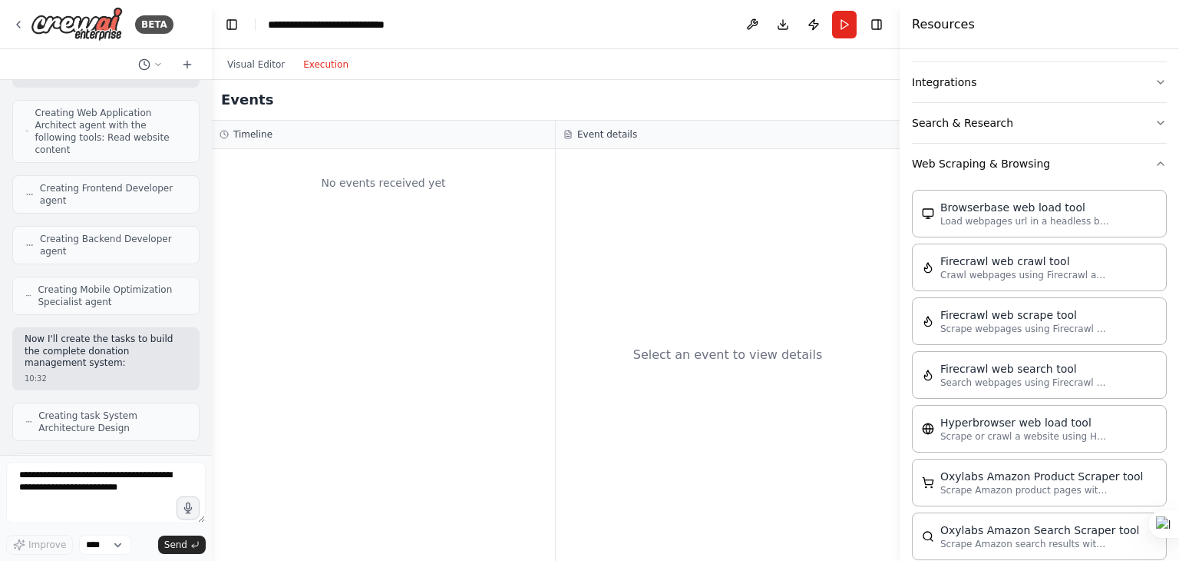
click at [364, 183] on div "No events received yet" at bounding box center [384, 183] width 328 height 52
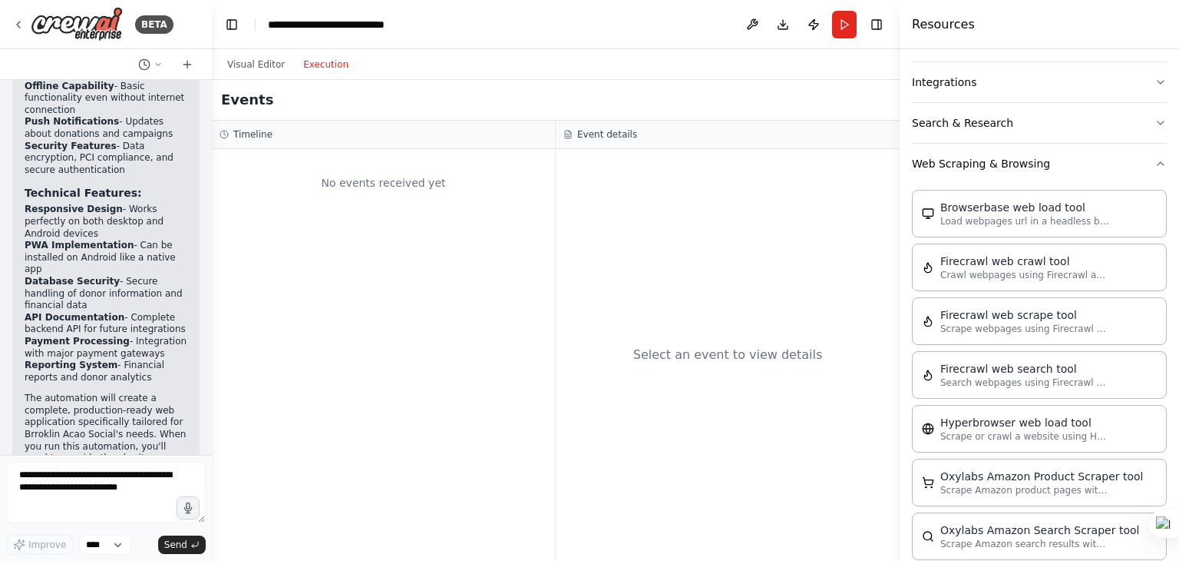
scroll to position [1921, 0]
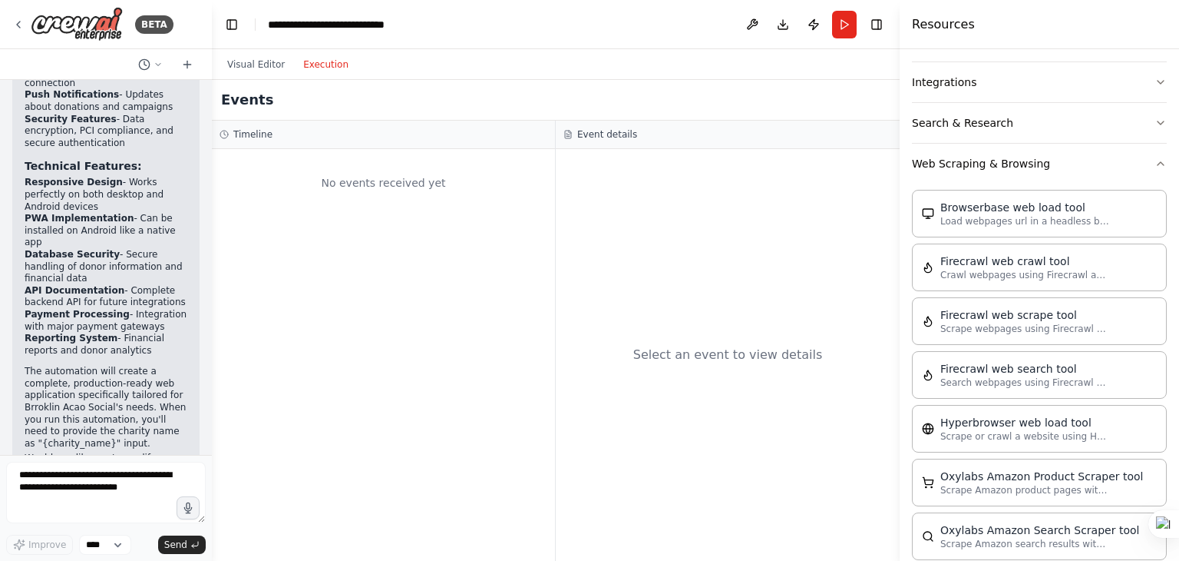
click at [366, 283] on div "No events received yet" at bounding box center [383, 355] width 343 height 412
click at [309, 29] on div "**********" at bounding box center [354, 24] width 173 height 15
click at [842, 22] on button "Run" at bounding box center [844, 25] width 25 height 28
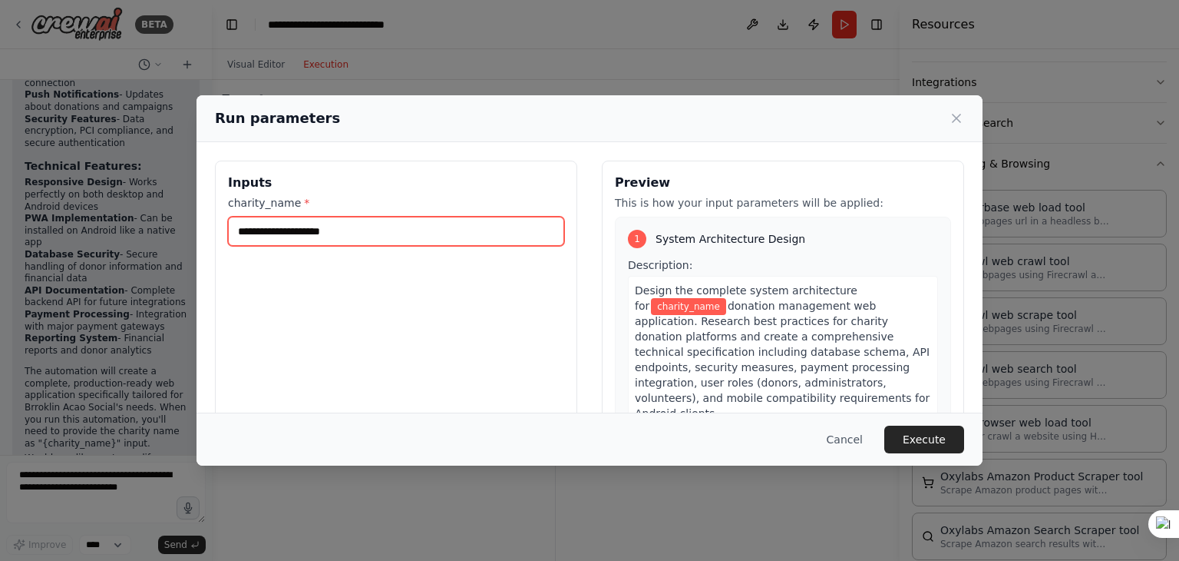
click at [304, 231] on input "charity_name *" at bounding box center [396, 231] width 336 height 29
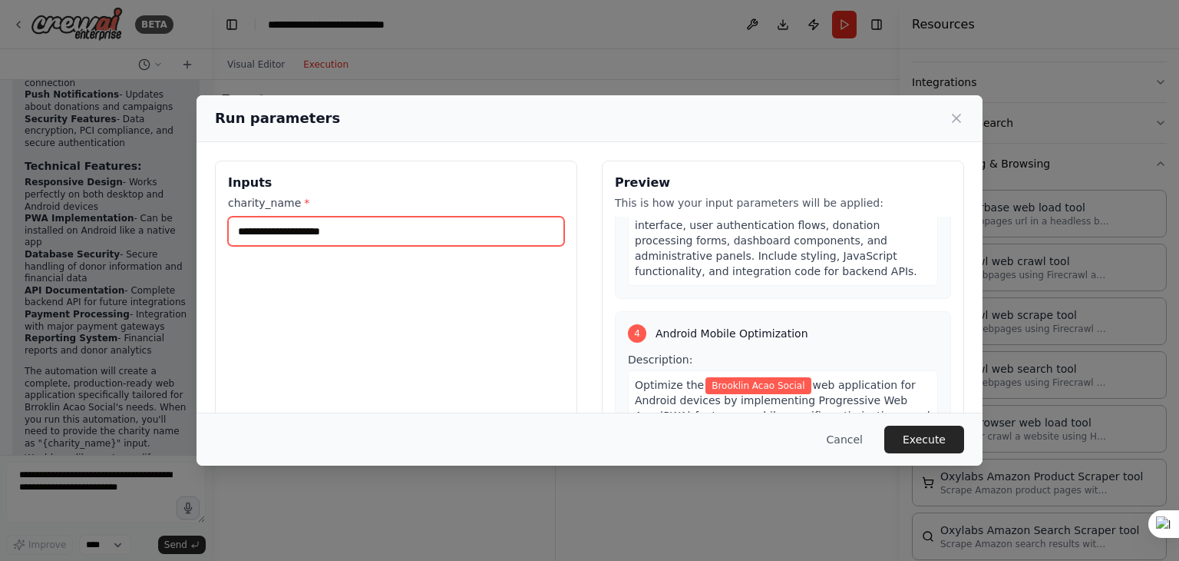
scroll to position [998, 0]
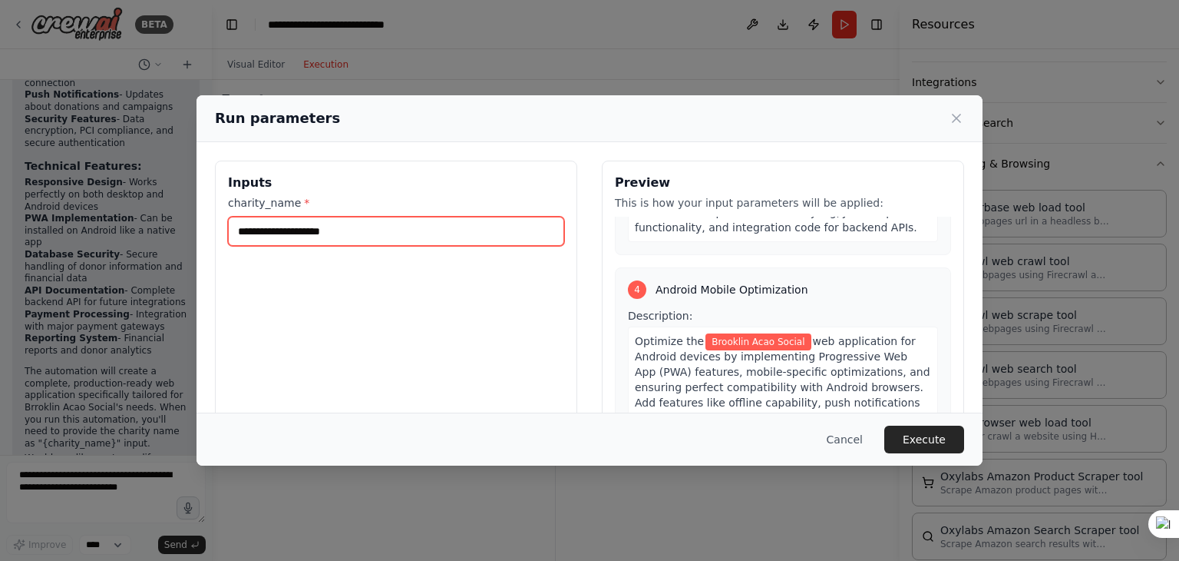
type input "**********"
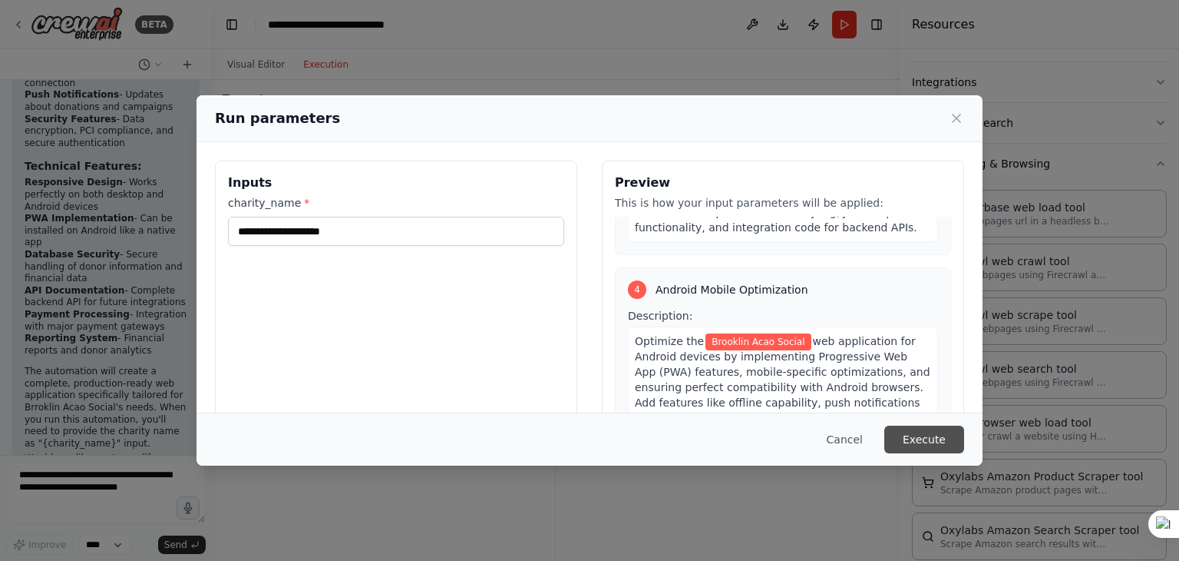
click at [923, 443] on button "Execute" at bounding box center [925, 439] width 80 height 28
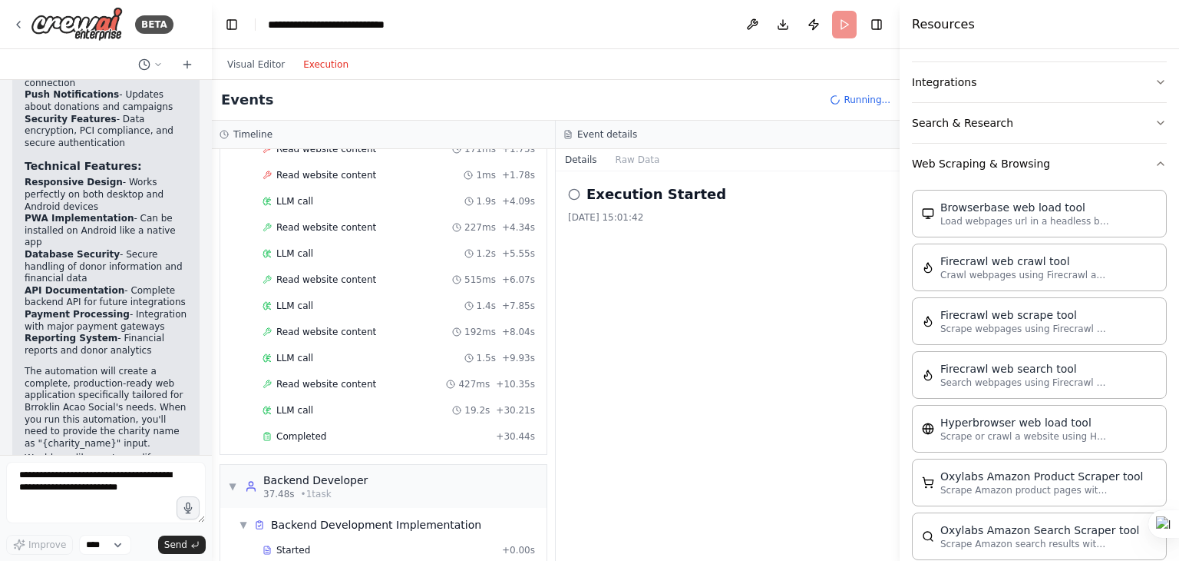
scroll to position [258, 0]
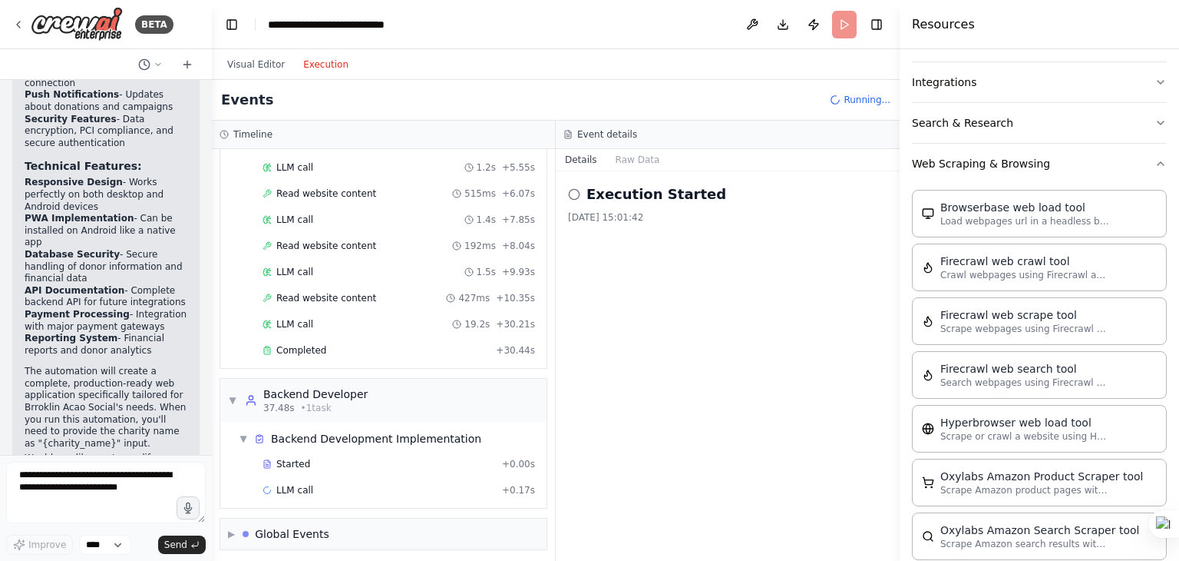
click at [623, 142] on div "Event details" at bounding box center [728, 135] width 344 height 28
click at [614, 139] on h3 "Event details" at bounding box center [607, 134] width 60 height 12
click at [631, 167] on button "Raw Data" at bounding box center [638, 160] width 63 height 22
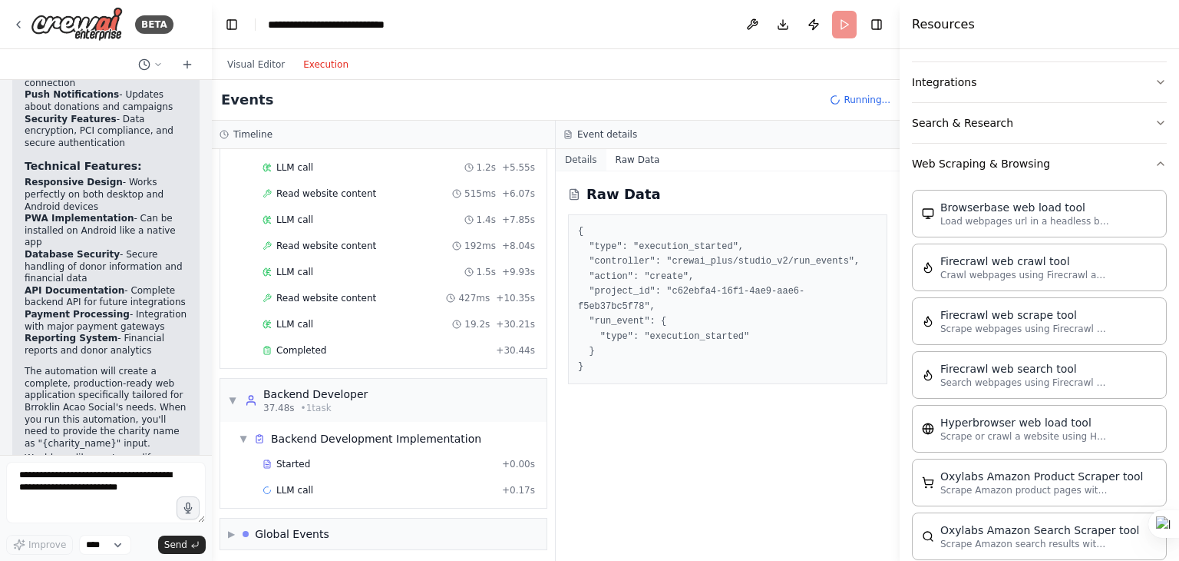
click at [581, 158] on button "Details" at bounding box center [581, 160] width 51 height 22
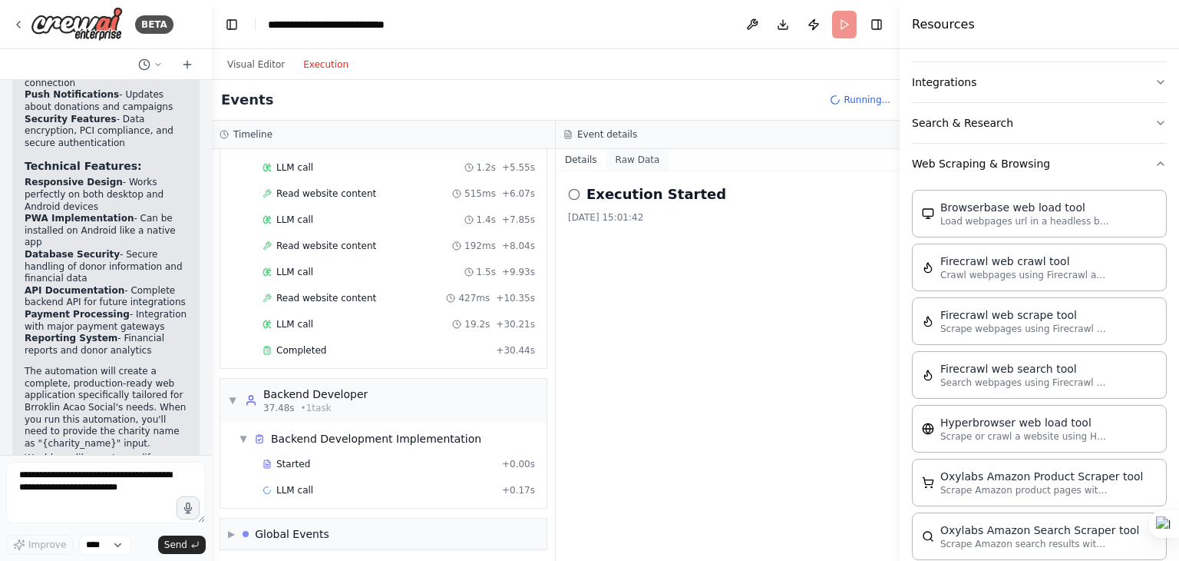
click at [636, 162] on button "Raw Data" at bounding box center [638, 160] width 63 height 22
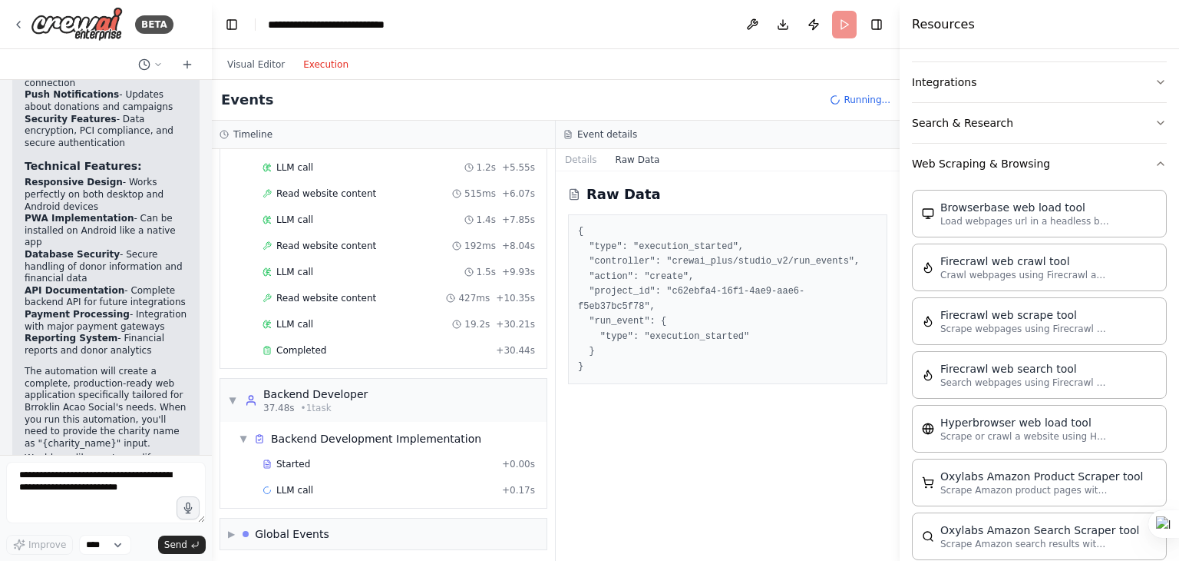
click at [743, 452] on div "Raw Data { "type": "execution_started", "controller": "crewai_plus/studio_v2/ru…" at bounding box center [728, 365] width 344 height 389
click at [1155, 164] on icon "button" at bounding box center [1161, 163] width 12 height 12
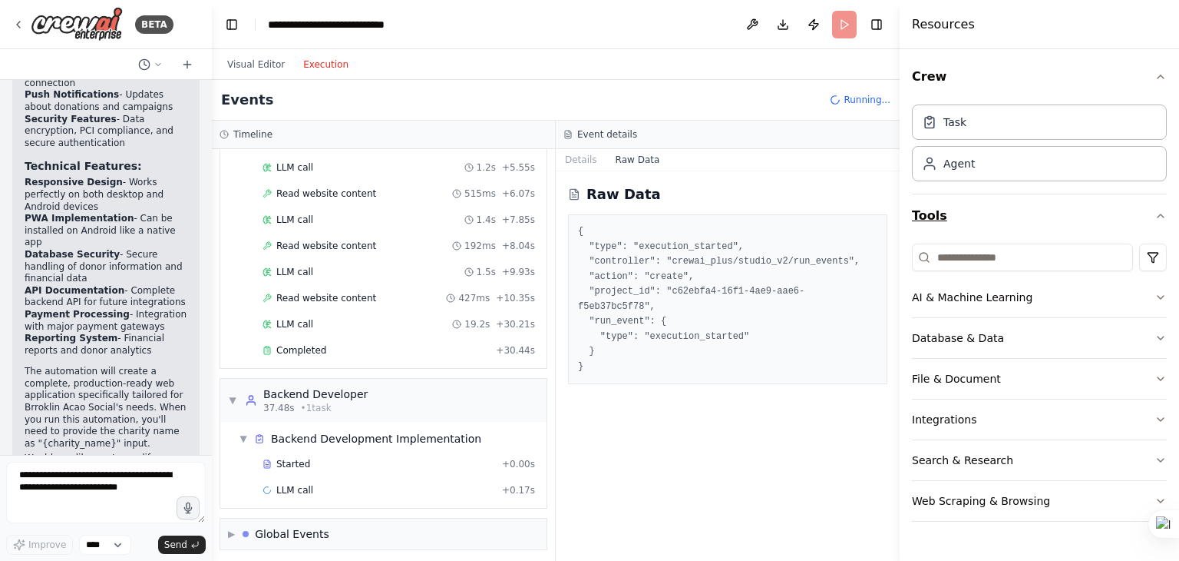
click at [1164, 215] on icon "button" at bounding box center [1161, 216] width 12 height 12
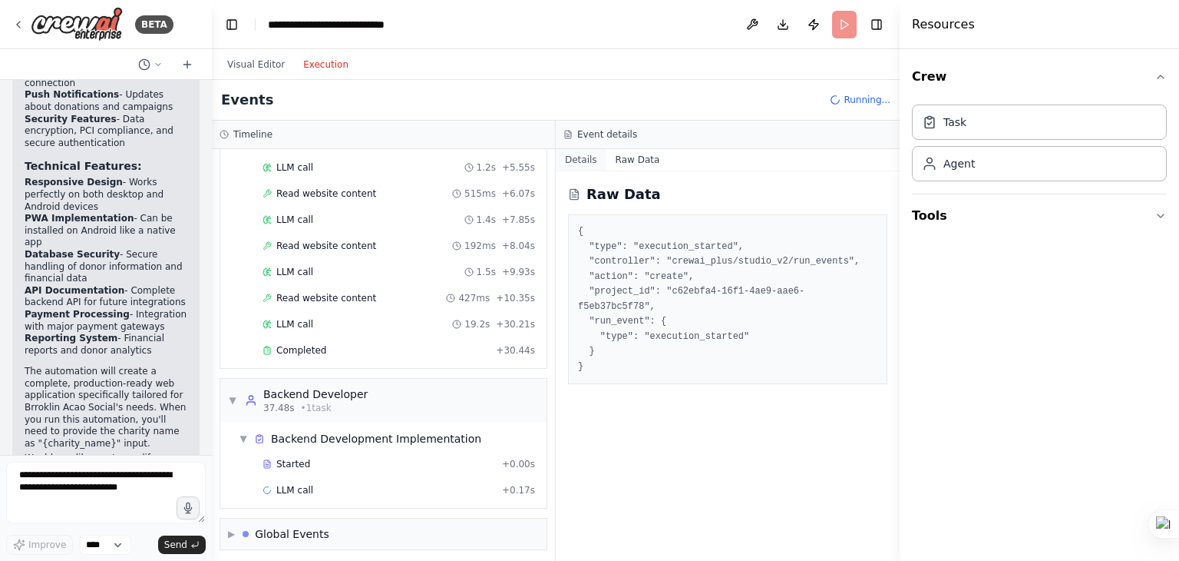
click at [582, 157] on button "Details" at bounding box center [581, 160] width 51 height 22
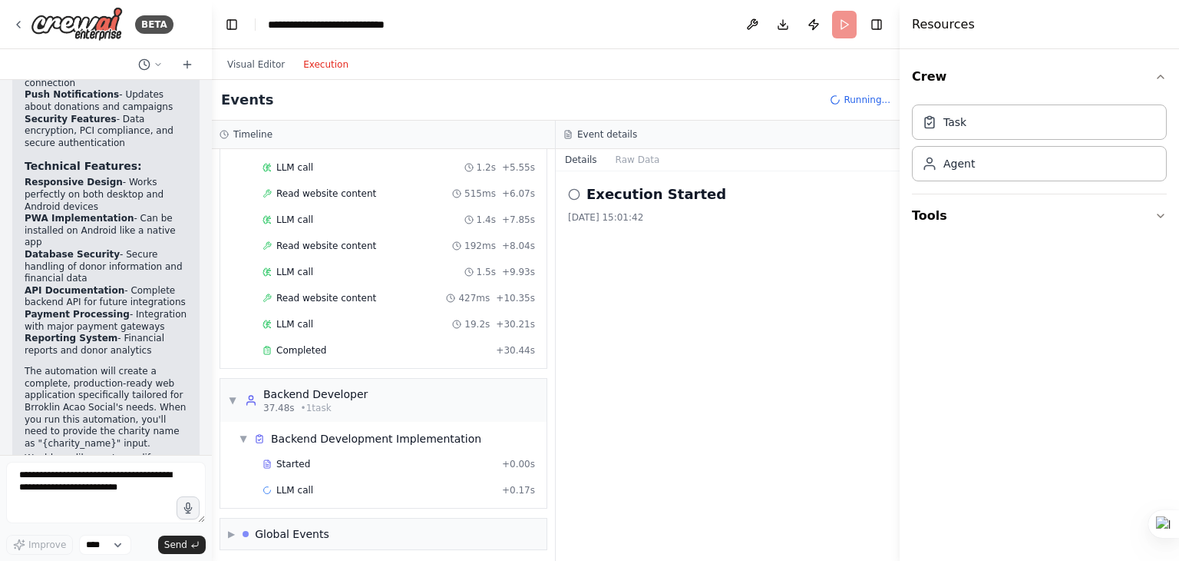
click at [319, 139] on div "Timeline" at bounding box center [384, 134] width 328 height 12
click at [258, 67] on button "Visual Editor" at bounding box center [256, 64] width 76 height 18
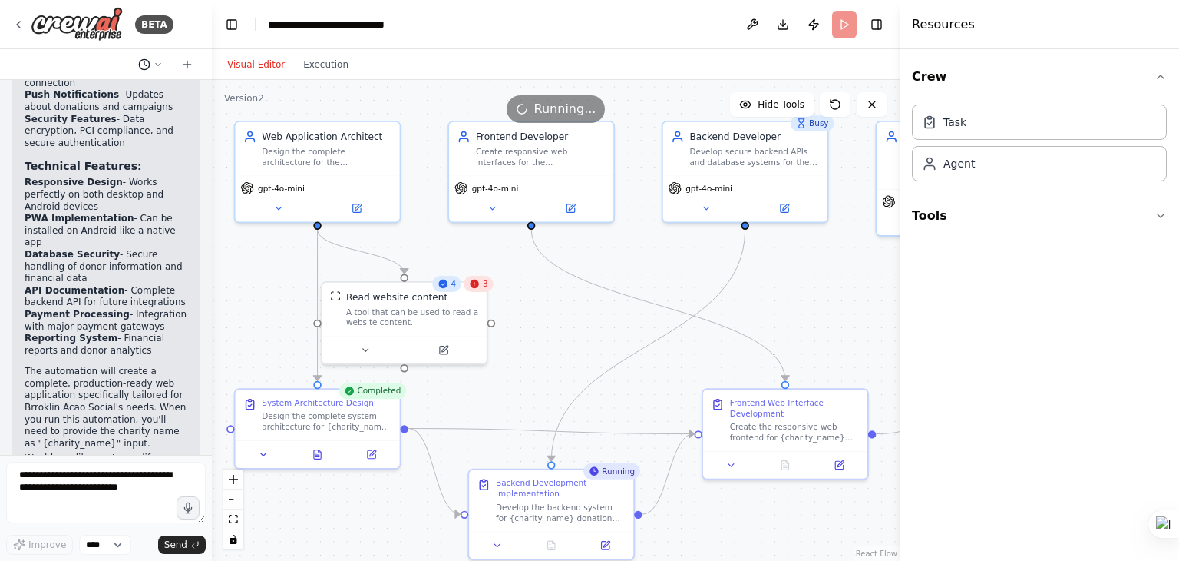
click at [157, 61] on icon at bounding box center [158, 64] width 9 height 9
click at [139, 96] on span "a small client web application to manage donations to a charity organization na…" at bounding box center [104, 96] width 138 height 12
click at [1150, 74] on button "Crew" at bounding box center [1039, 76] width 255 height 43
click at [889, 136] on icon at bounding box center [892, 137] width 9 height 3
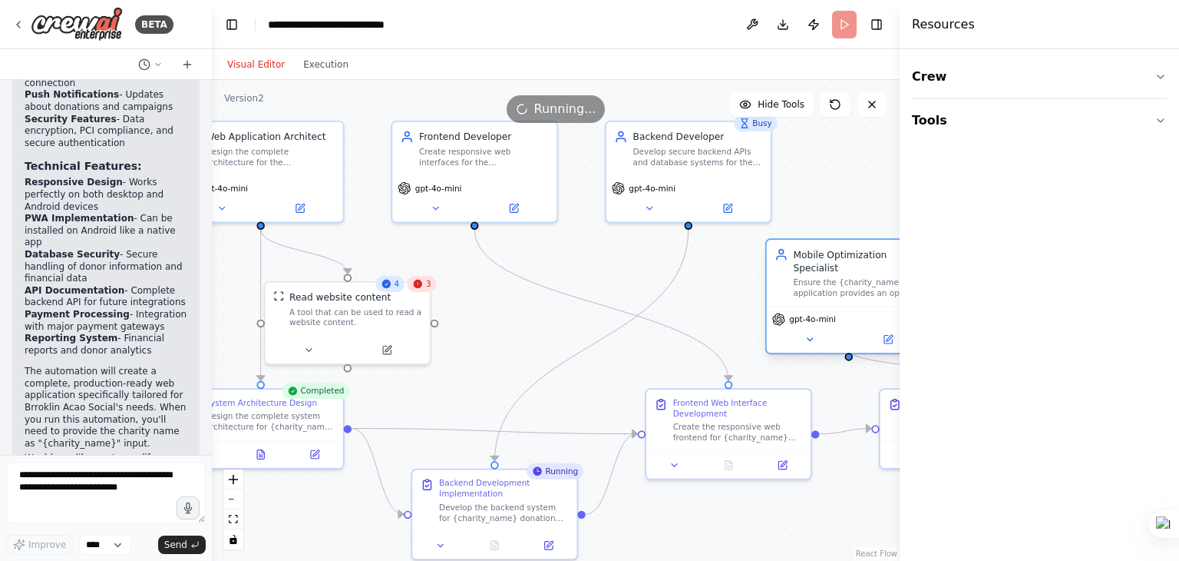
drag, startPoint x: 886, startPoint y: 137, endPoint x: 776, endPoint y: 265, distance: 169.3
click at [776, 265] on div "Mobile Optimization Specialist Ensure the {charity_name} web application provid…" at bounding box center [849, 273] width 148 height 51
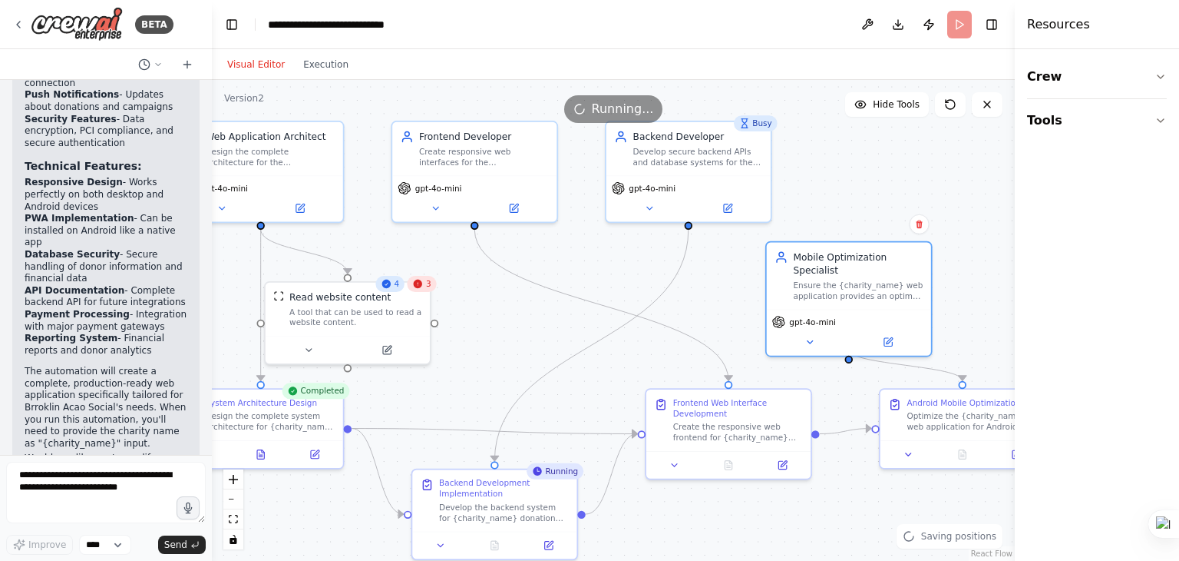
drag, startPoint x: 900, startPoint y: 237, endPoint x: 1054, endPoint y: 221, distance: 154.3
click at [1054, 221] on div "Resources Crew Tools" at bounding box center [1097, 280] width 164 height 561
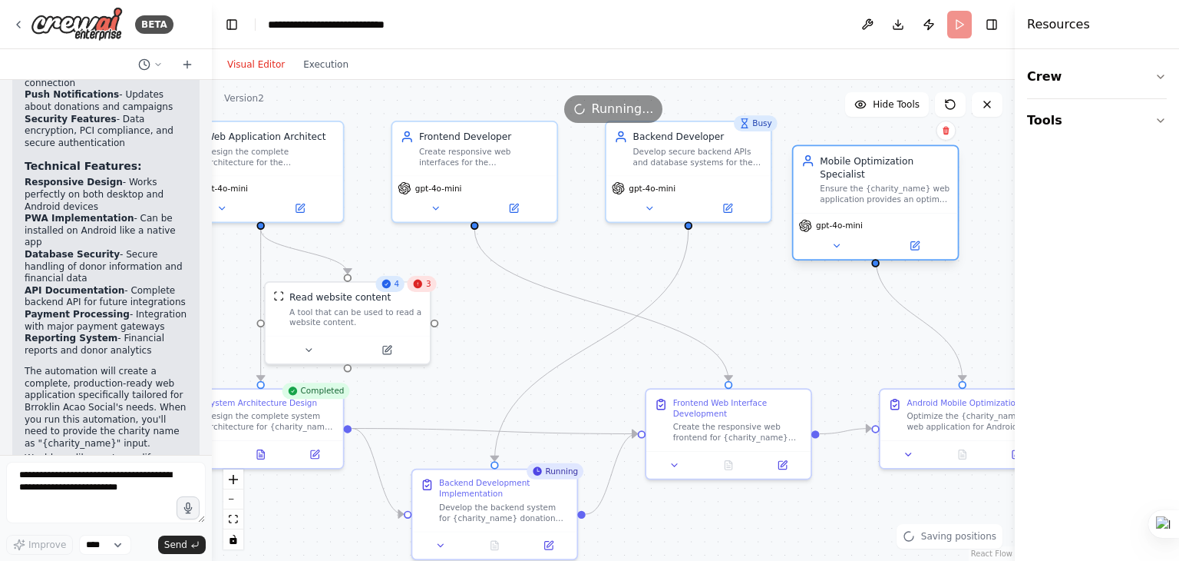
drag, startPoint x: 896, startPoint y: 263, endPoint x: 929, endPoint y: 164, distance: 103.7
click at [929, 164] on div "Mobile Optimization Specialist Ensure the {charity_name} web application provid…" at bounding box center [885, 179] width 130 height 51
click at [819, 349] on div ".deletable-edge-delete-btn { width: 20px; height: 20px; border: 0px solid #ffff…" at bounding box center [613, 320] width 803 height 481
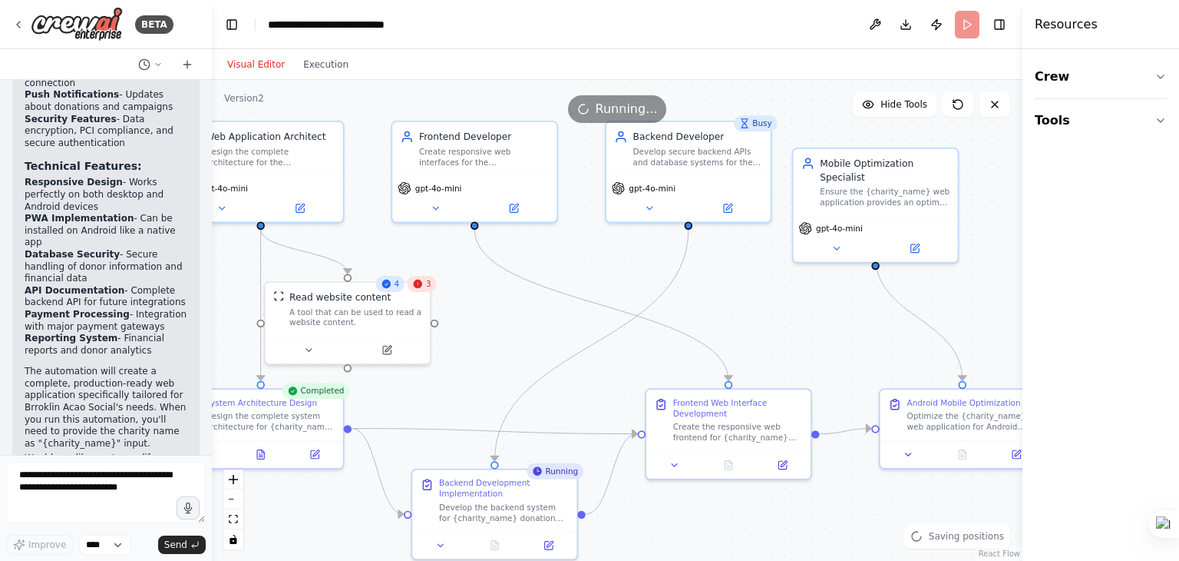
drag, startPoint x: 1017, startPoint y: 521, endPoint x: 1067, endPoint y: 512, distance: 51.5
click at [1067, 512] on div "Resources Crew Tools" at bounding box center [1101, 280] width 157 height 561
click at [172, 541] on span "Send" at bounding box center [175, 544] width 23 height 12
